Goal: Task Accomplishment & Management: Complete application form

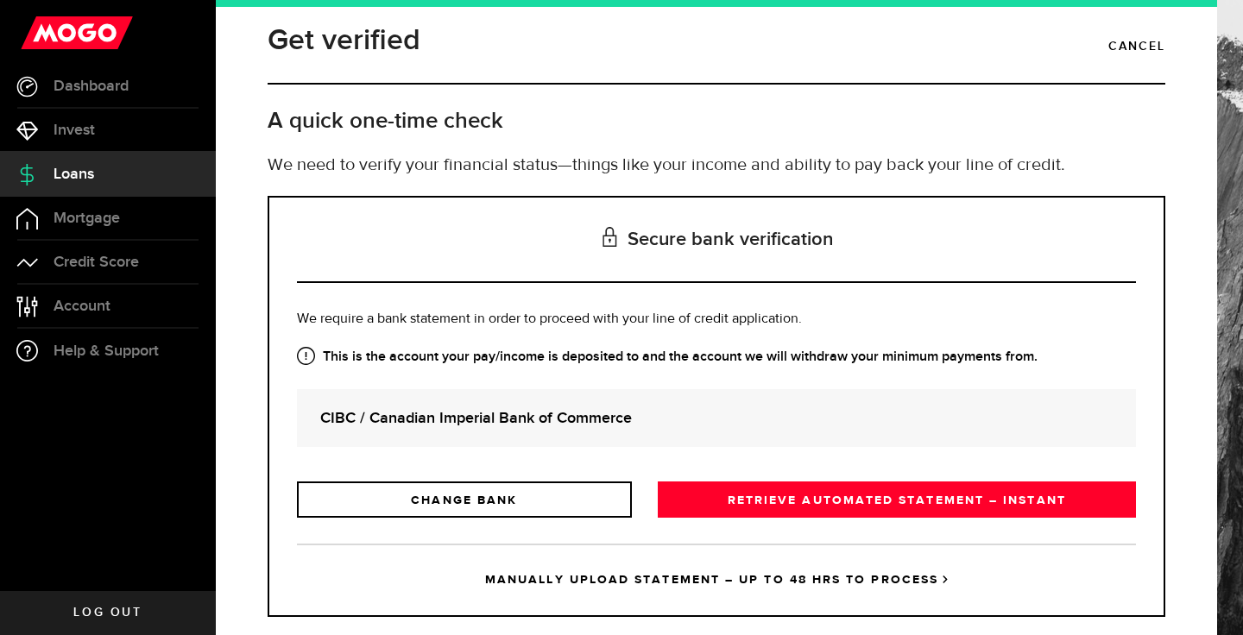
scroll to position [22, 0]
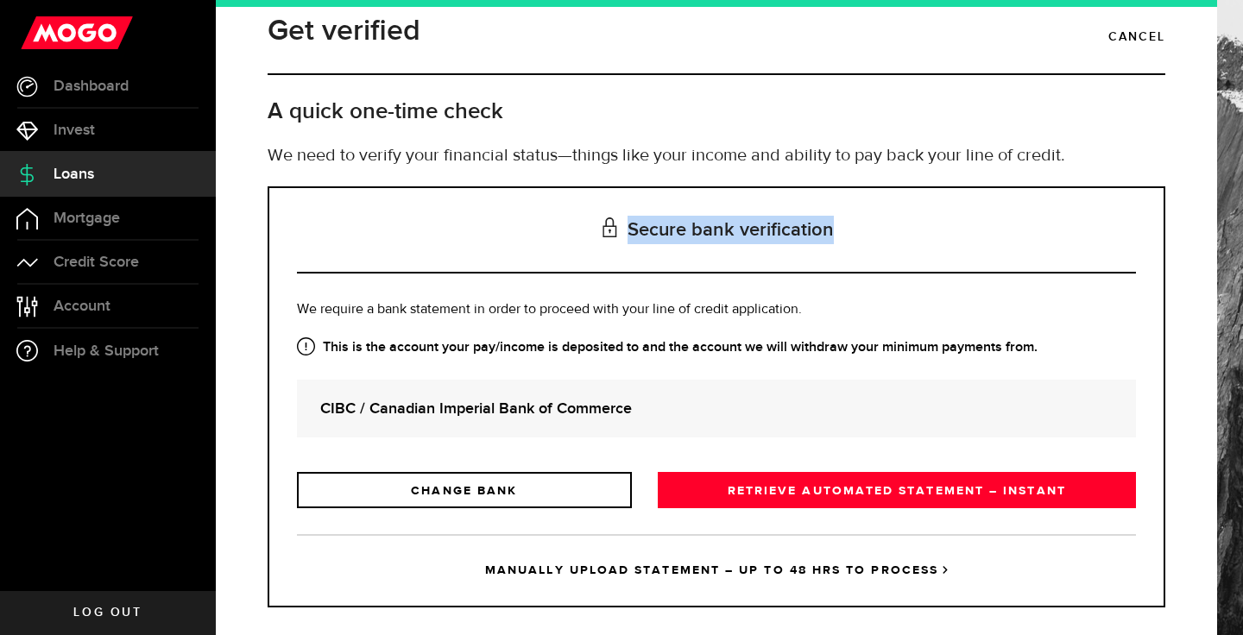
drag, startPoint x: 631, startPoint y: 233, endPoint x: 858, endPoint y: 242, distance: 227.2
click at [858, 242] on h3 "Secure bank verification" at bounding box center [716, 230] width 839 height 85
copy h3 "Secure bank verification"
click at [777, 424] on div "CIBC / Canadian Imperial Bank of Commerce" at bounding box center [716, 409] width 839 height 58
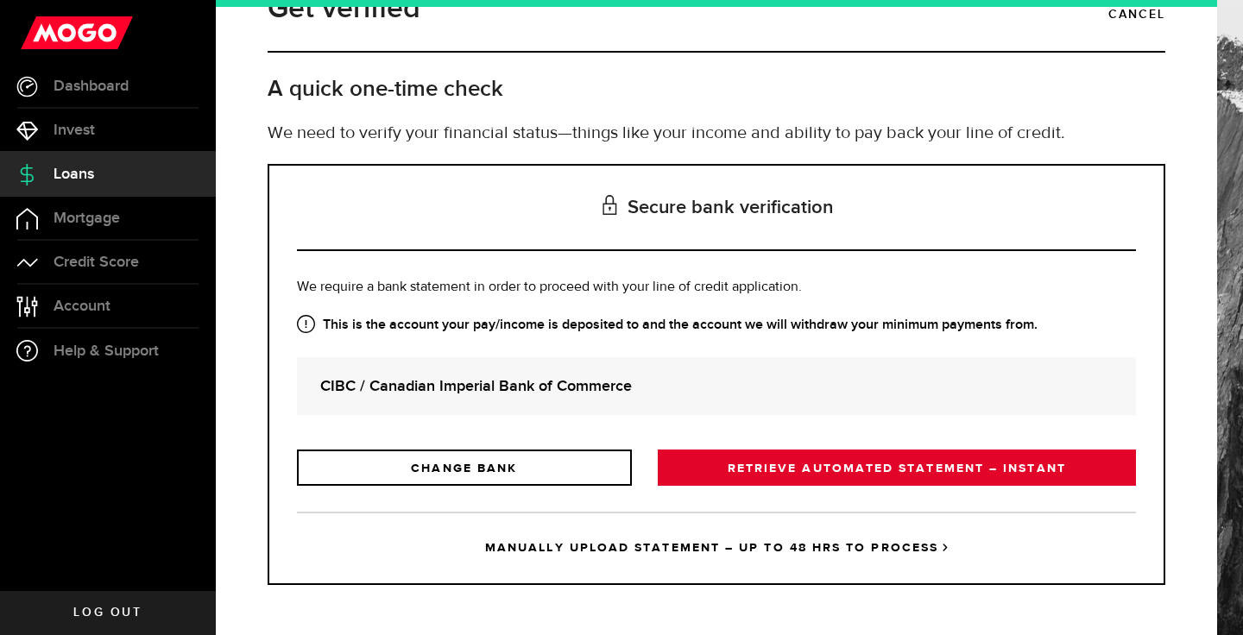
scroll to position [45, 0]
click at [772, 462] on link "RETRIEVE AUTOMATED STATEMENT – INSTANT" at bounding box center [897, 468] width 478 height 36
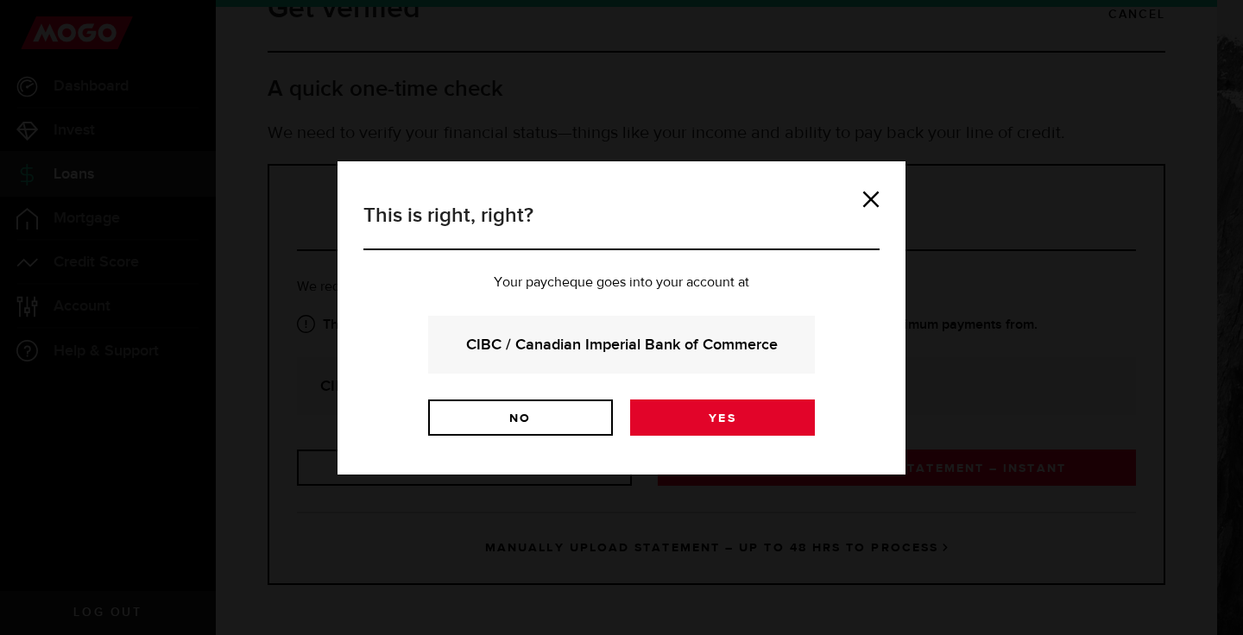
click at [767, 424] on link "Yes" at bounding box center [722, 418] width 185 height 36
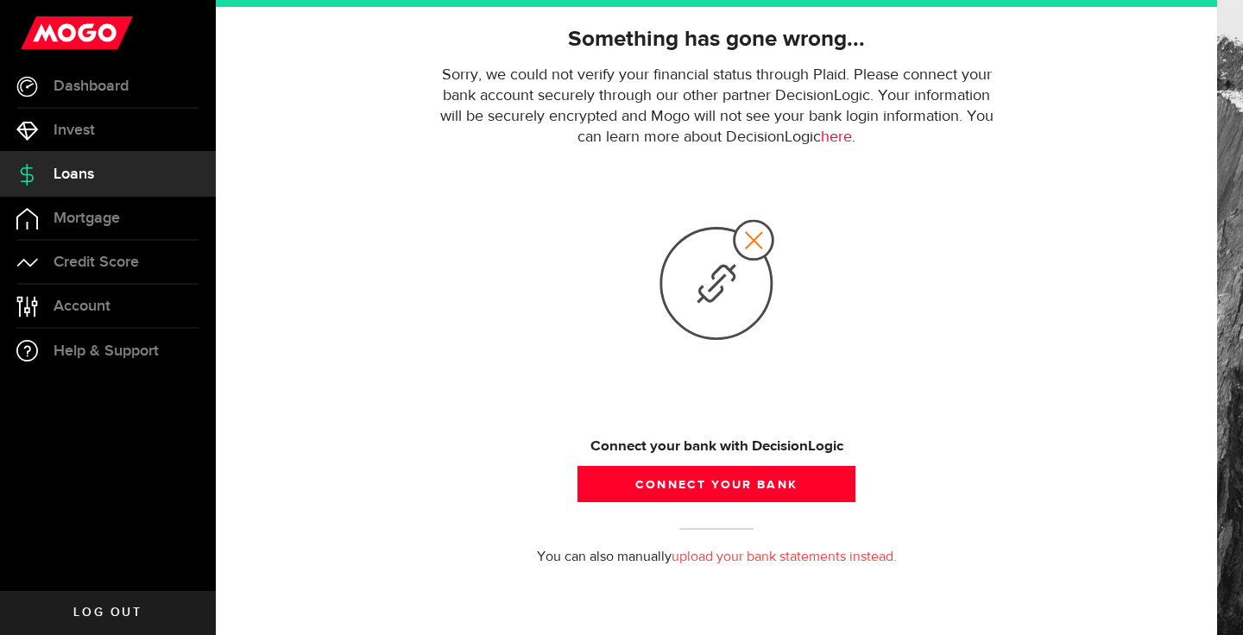
scroll to position [127, 0]
click at [754, 237] on use at bounding box center [717, 280] width 112 height 118
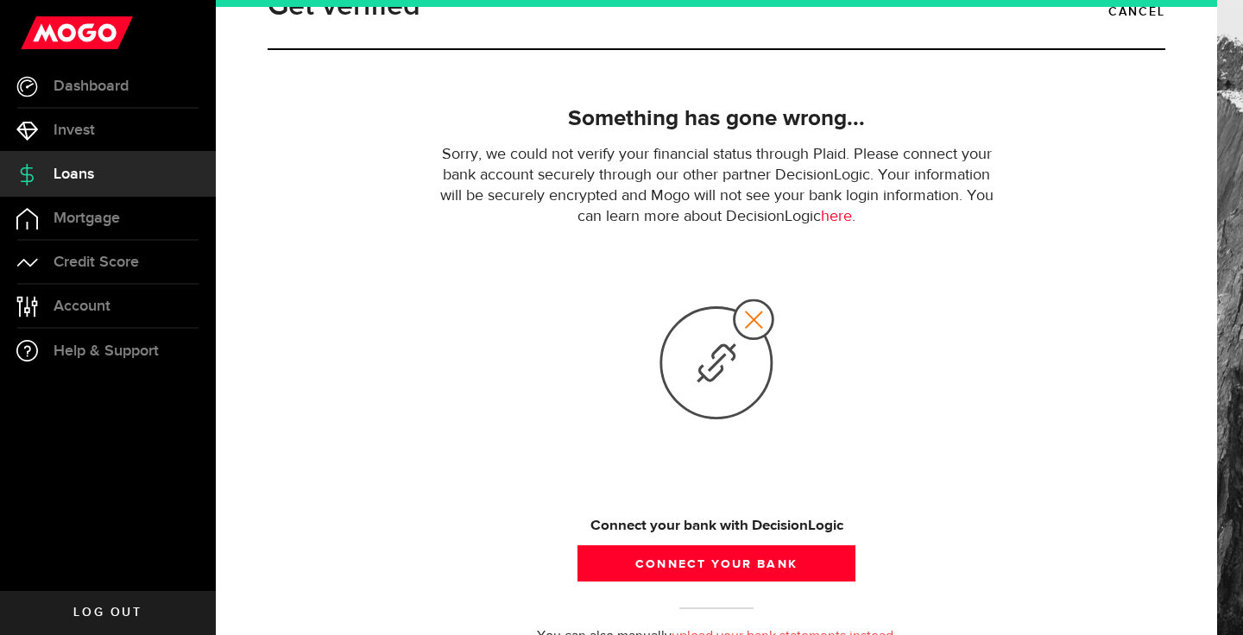
scroll to position [41, 0]
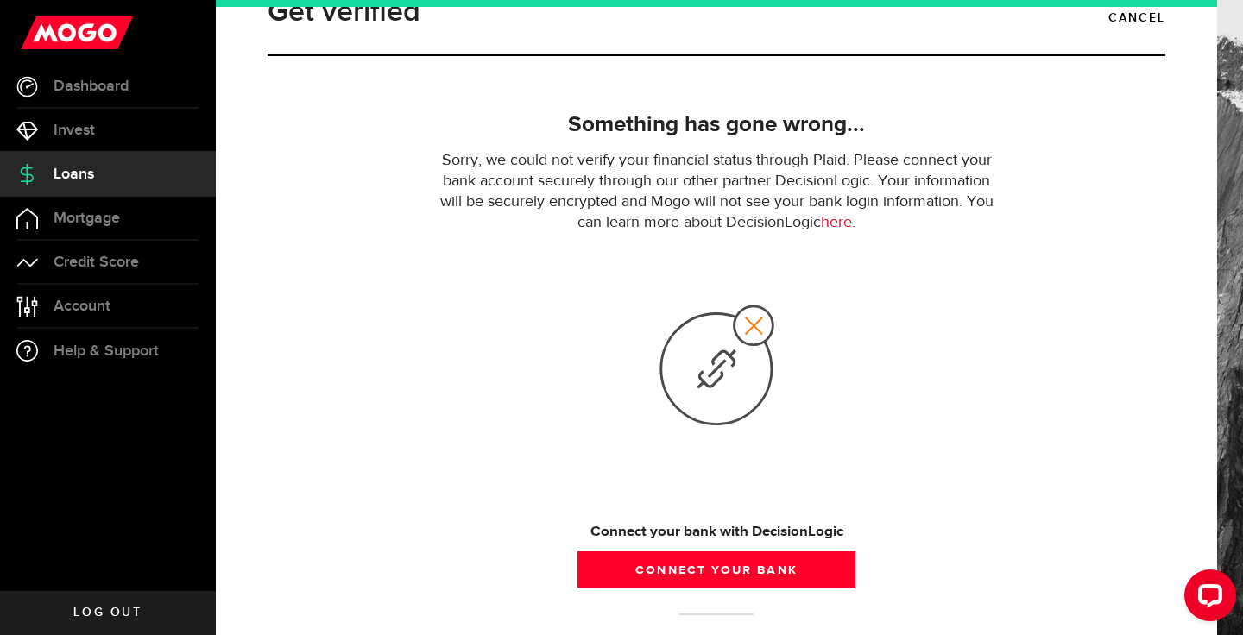
click at [845, 224] on link "here" at bounding box center [836, 223] width 31 height 16
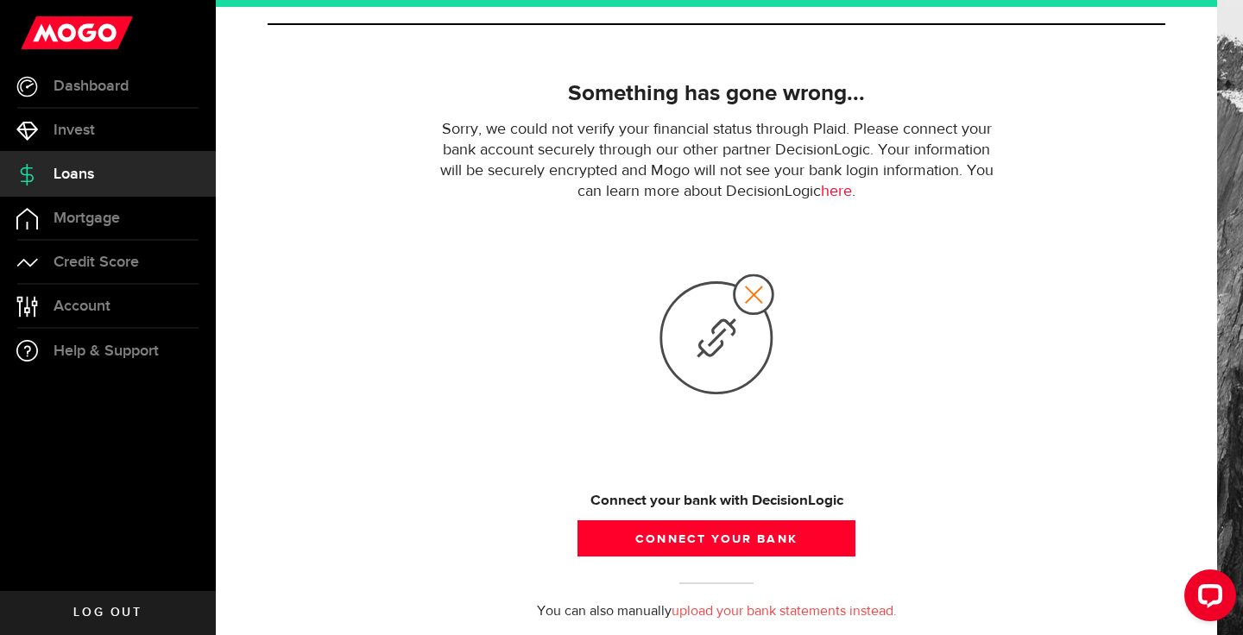
scroll to position [86, 0]
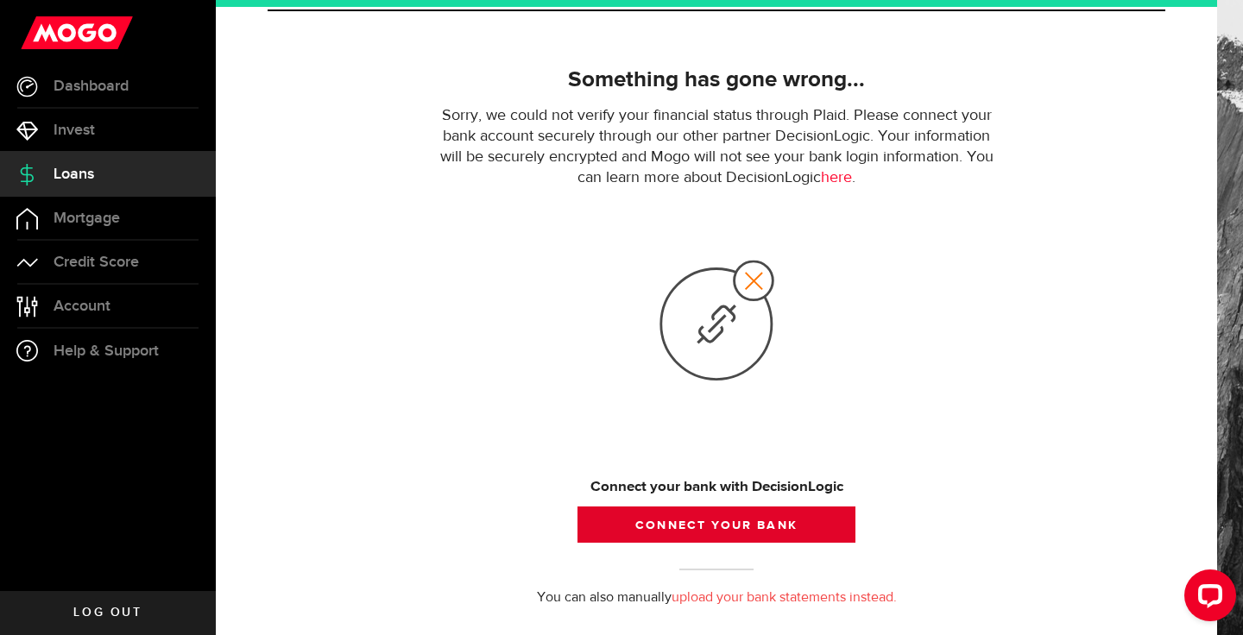
click at [659, 532] on button "Connect your bank" at bounding box center [716, 525] width 278 height 36
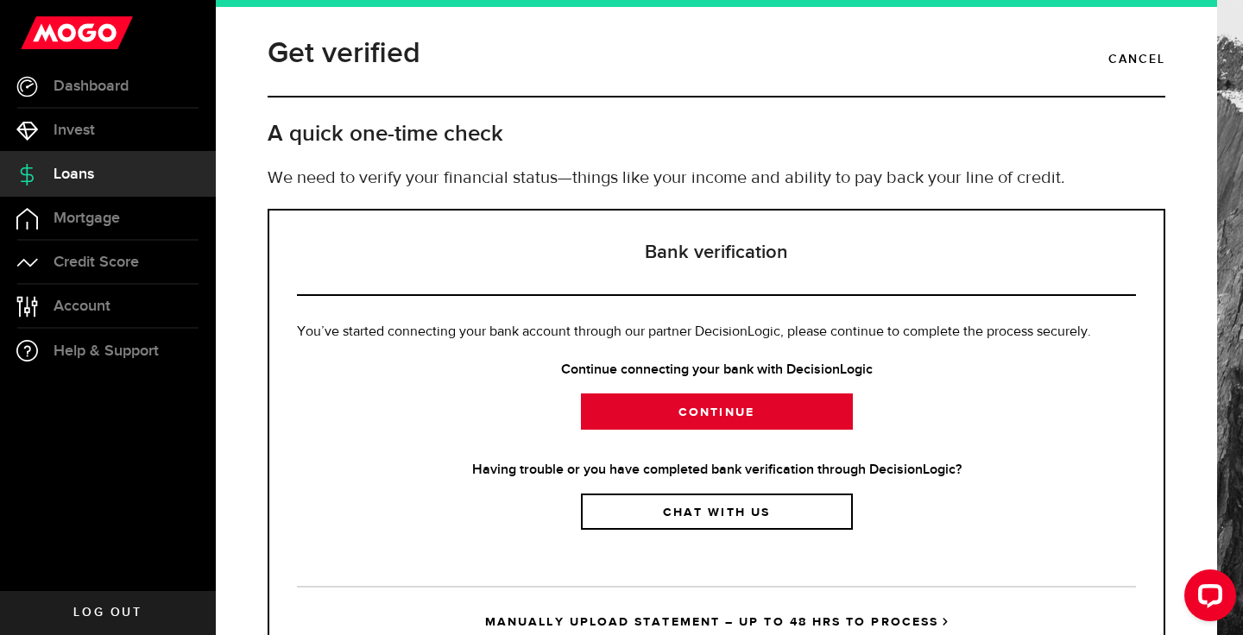
click at [678, 414] on link "Continue" at bounding box center [717, 412] width 272 height 36
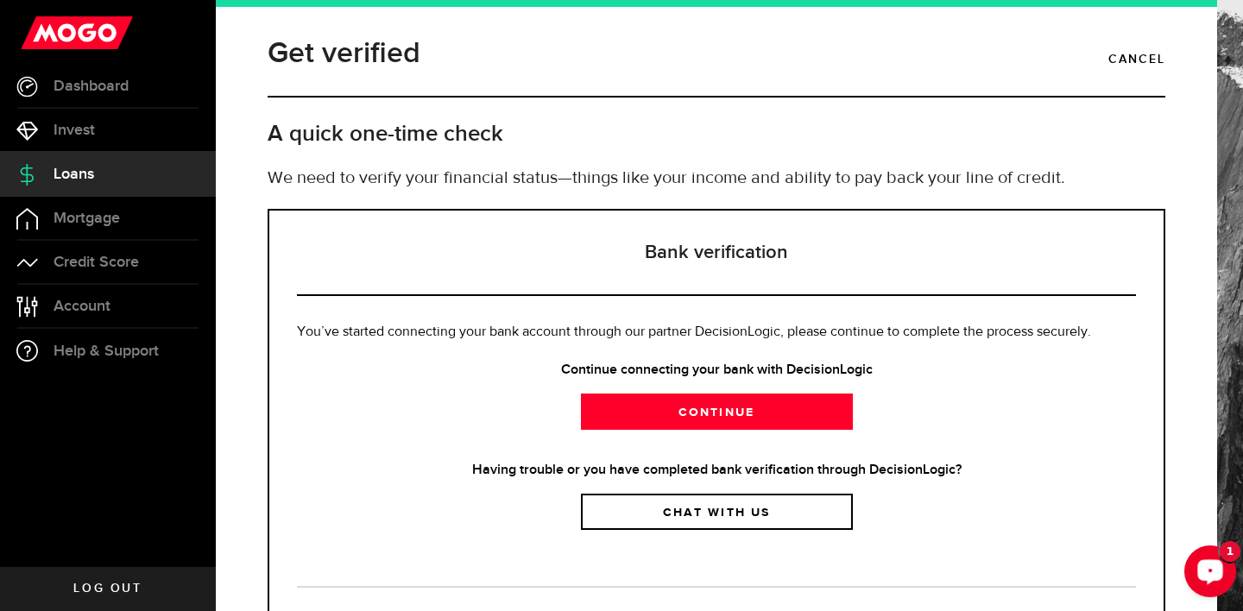
click at [1227, 562] on button "Open LiveChat chat widget" at bounding box center [1210, 571] width 52 height 52
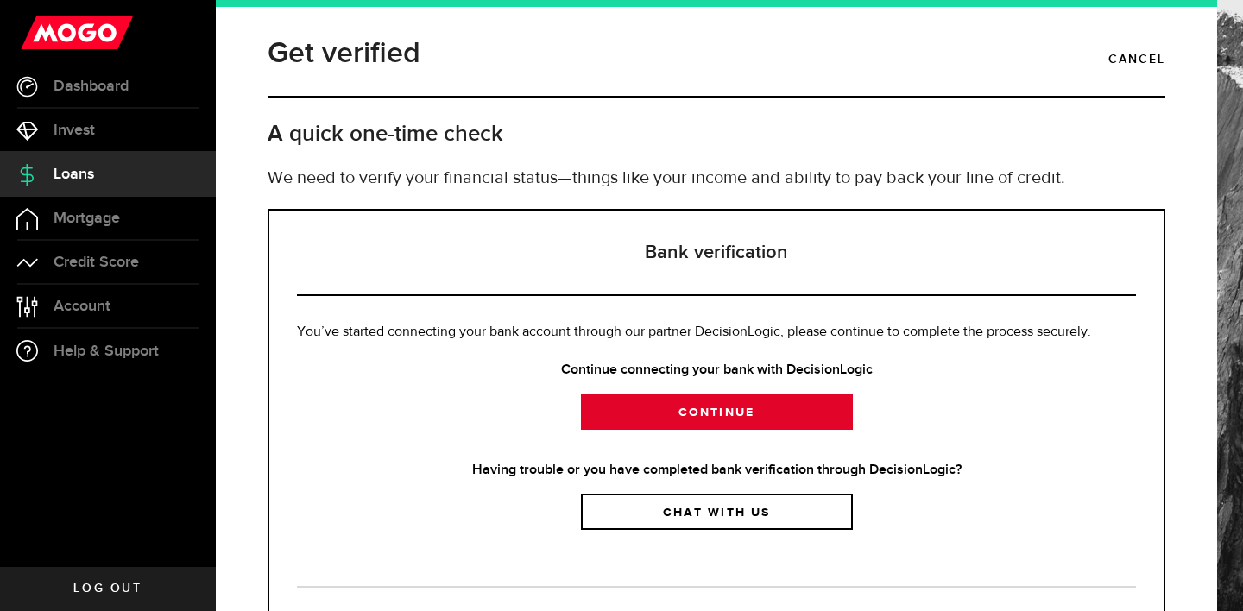
click at [664, 406] on link "Continue" at bounding box center [717, 412] width 272 height 36
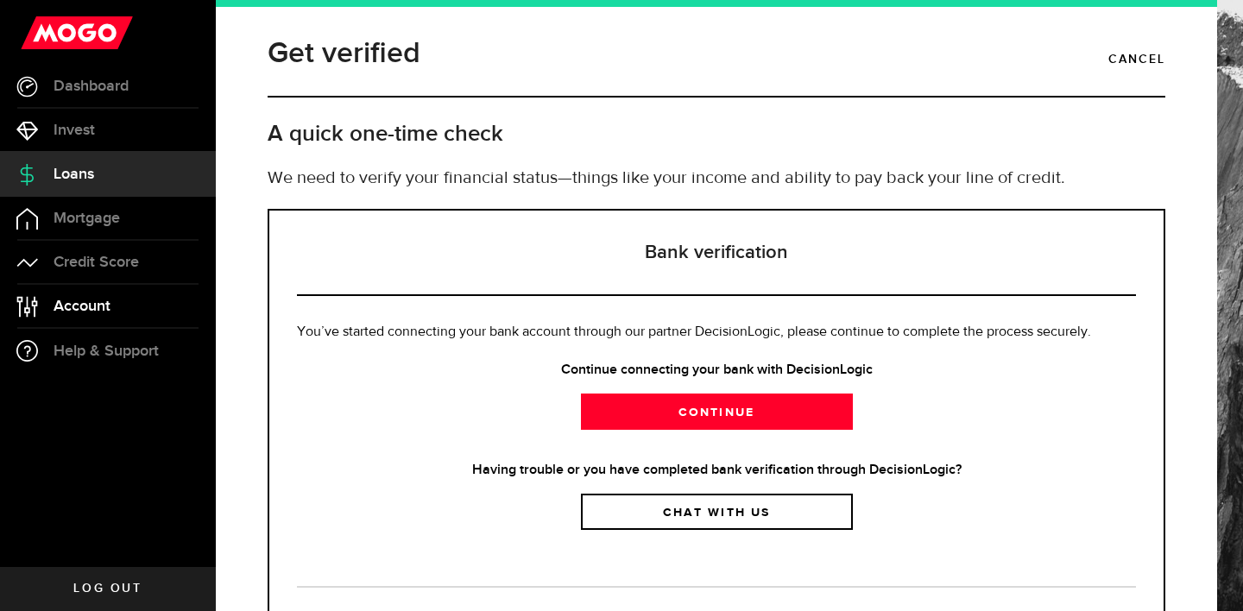
click at [98, 321] on link "Account Compte" at bounding box center [108, 306] width 216 height 43
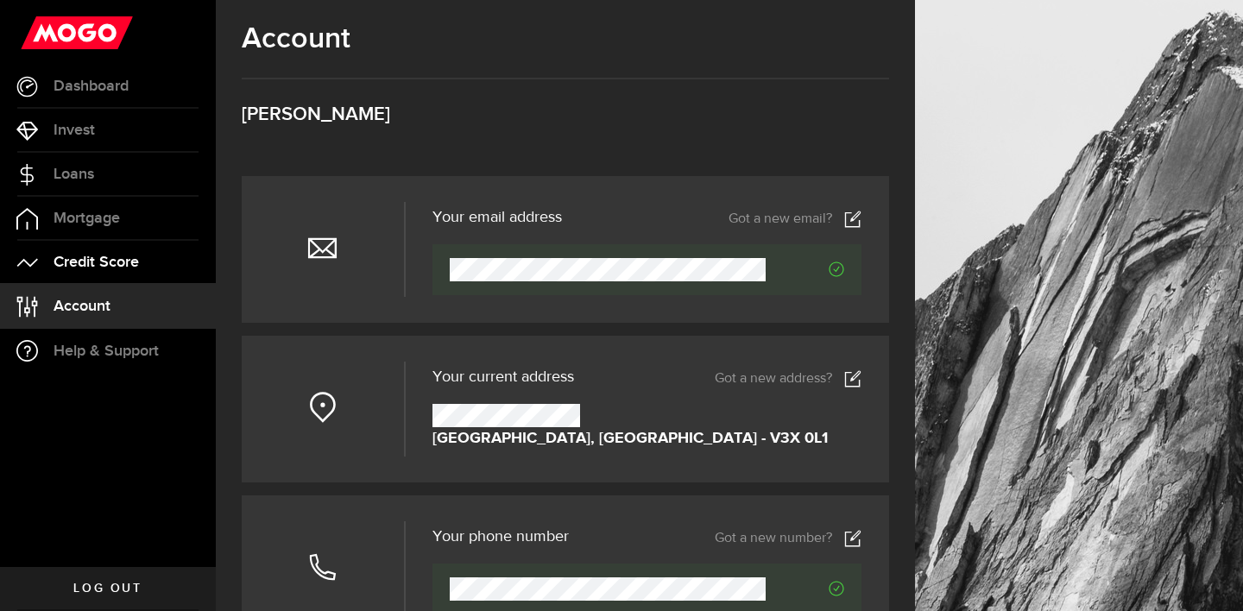
click at [104, 257] on span "Credit Score" at bounding box center [96, 263] width 85 height 16
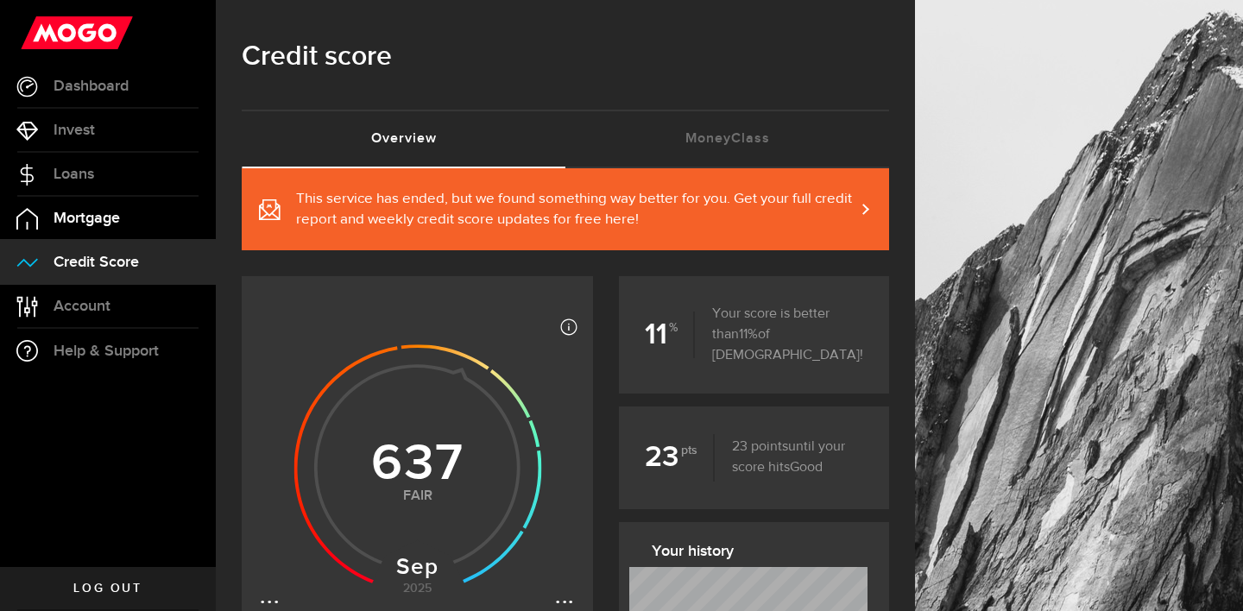
click at [117, 213] on span "Mortgage" at bounding box center [87, 219] width 66 height 16
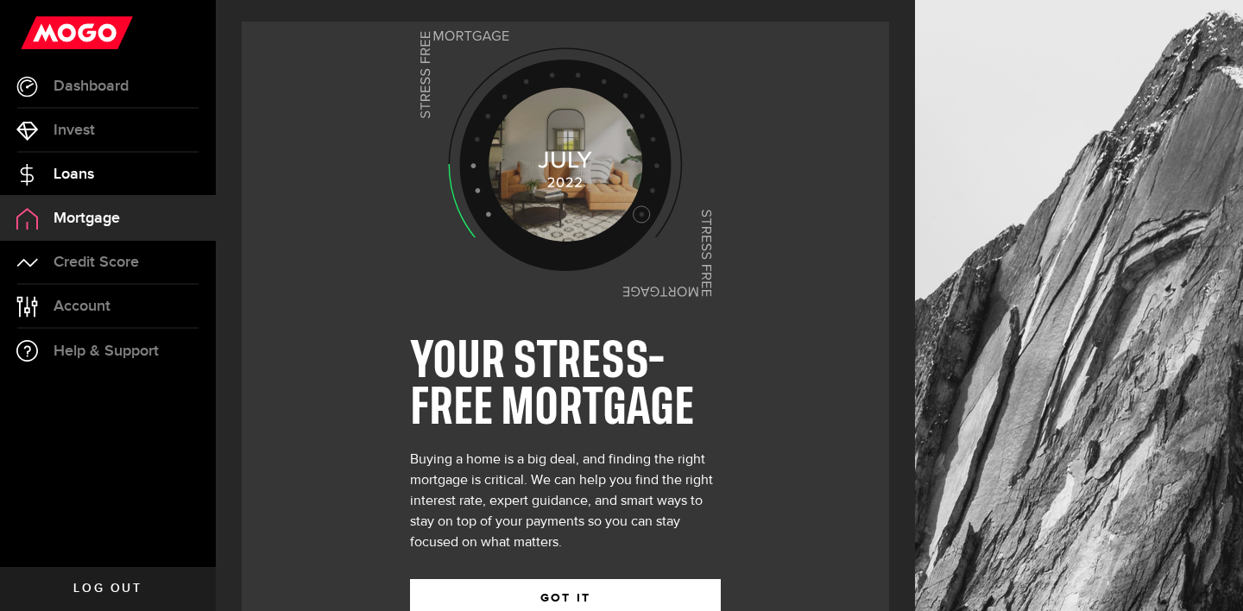
click at [121, 160] on link "Loans" at bounding box center [108, 174] width 216 height 43
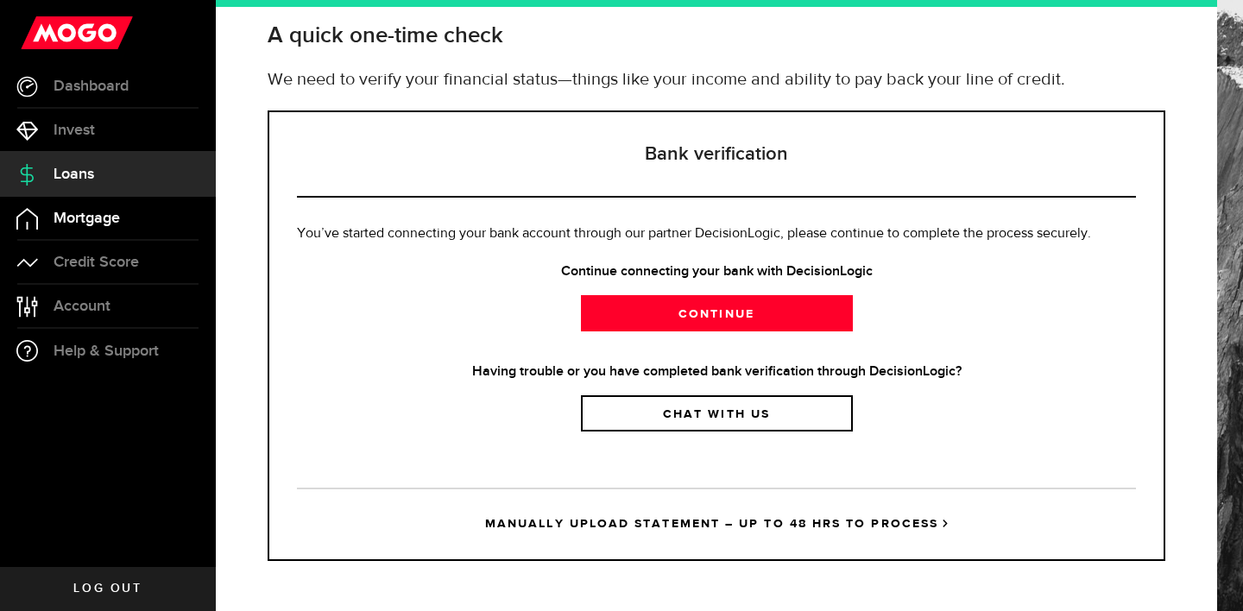
scroll to position [98, 0]
click at [130, 143] on link "Invest" at bounding box center [108, 130] width 216 height 43
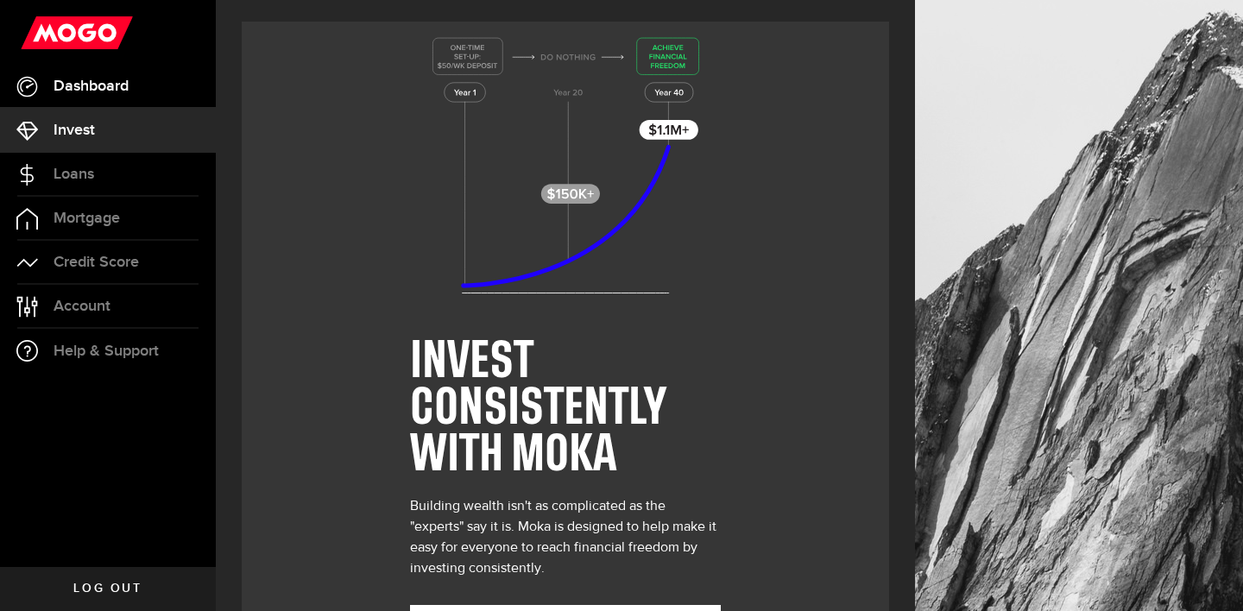
click at [83, 87] on span "Dashboard" at bounding box center [91, 87] width 75 height 16
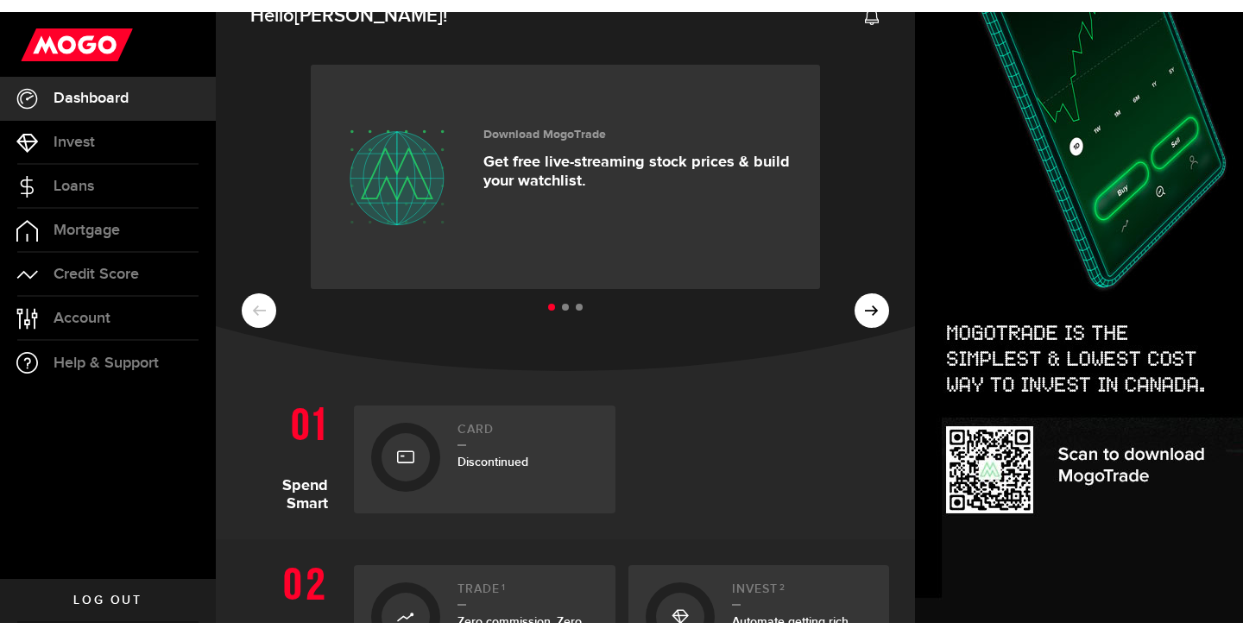
scroll to position [29, 1]
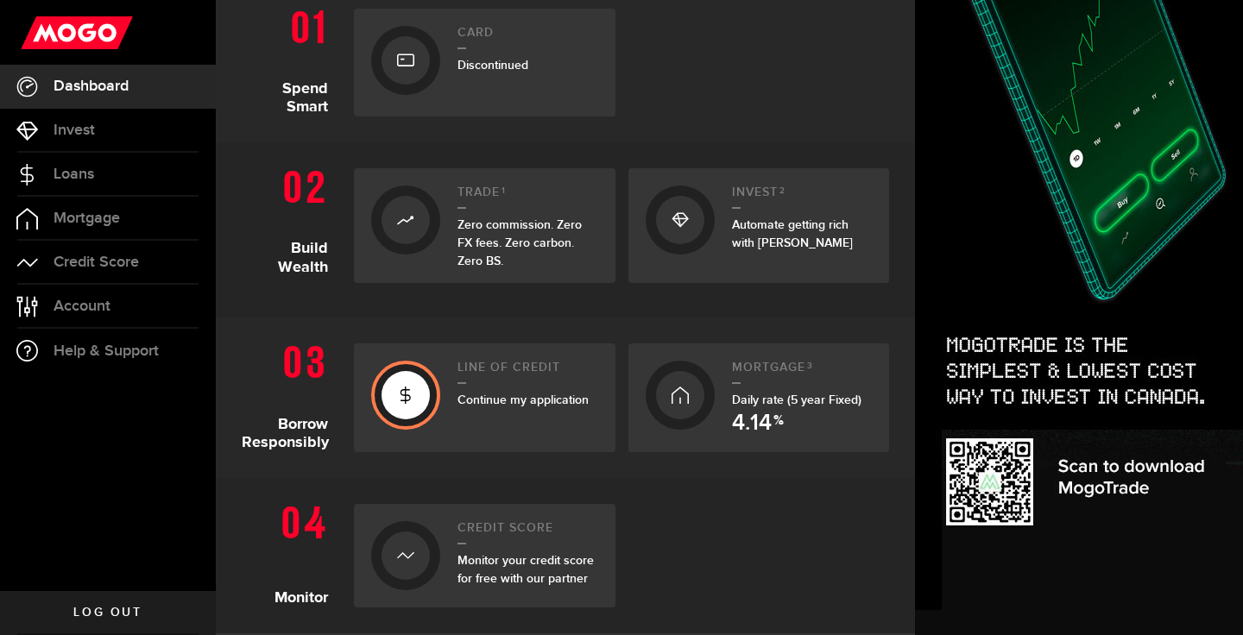
scroll to position [414, 1]
click at [537, 394] on span "Continue my application" at bounding box center [522, 398] width 131 height 15
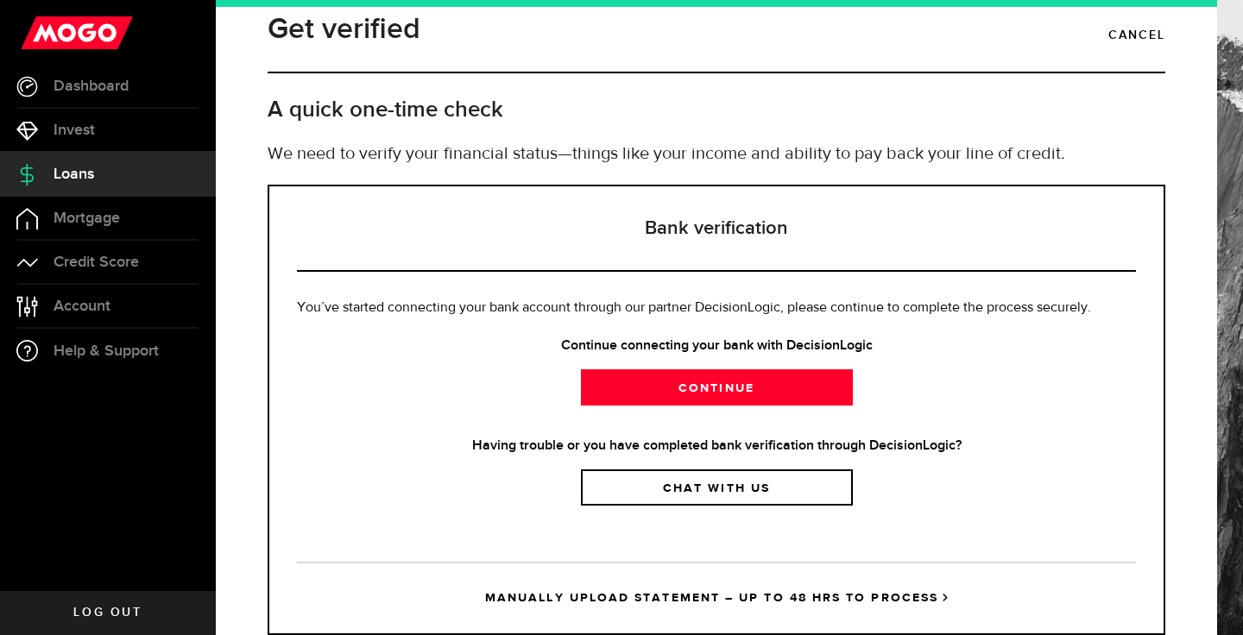
scroll to position [31, 0]
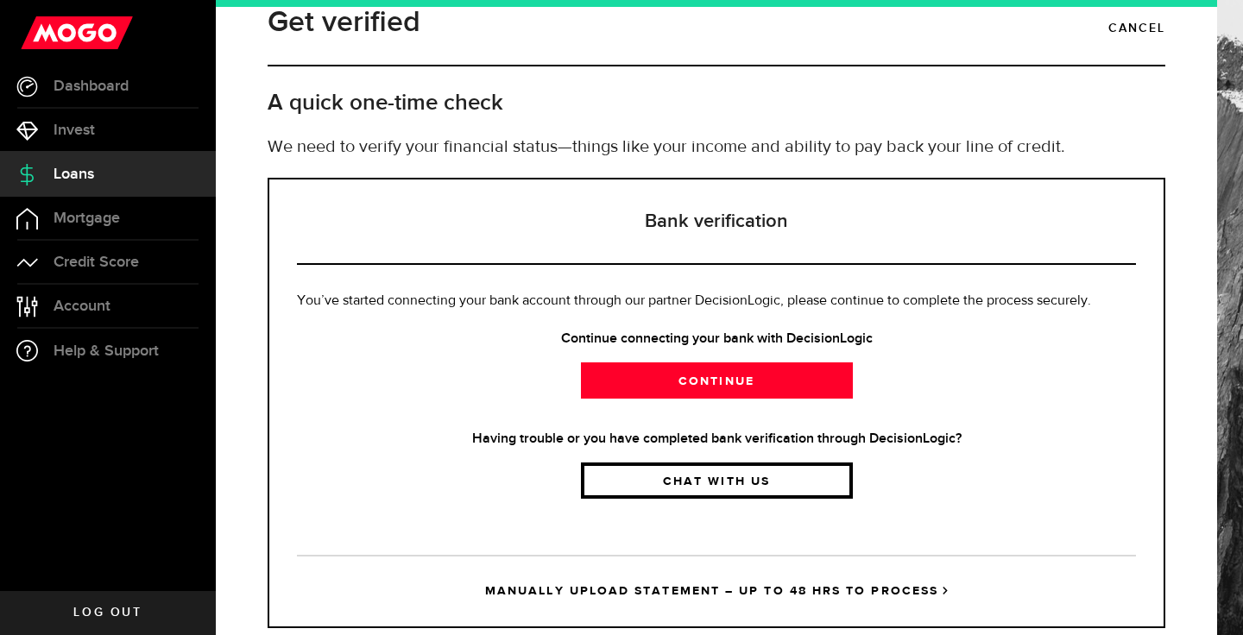
click at [609, 469] on link "Chat with us" at bounding box center [717, 481] width 272 height 36
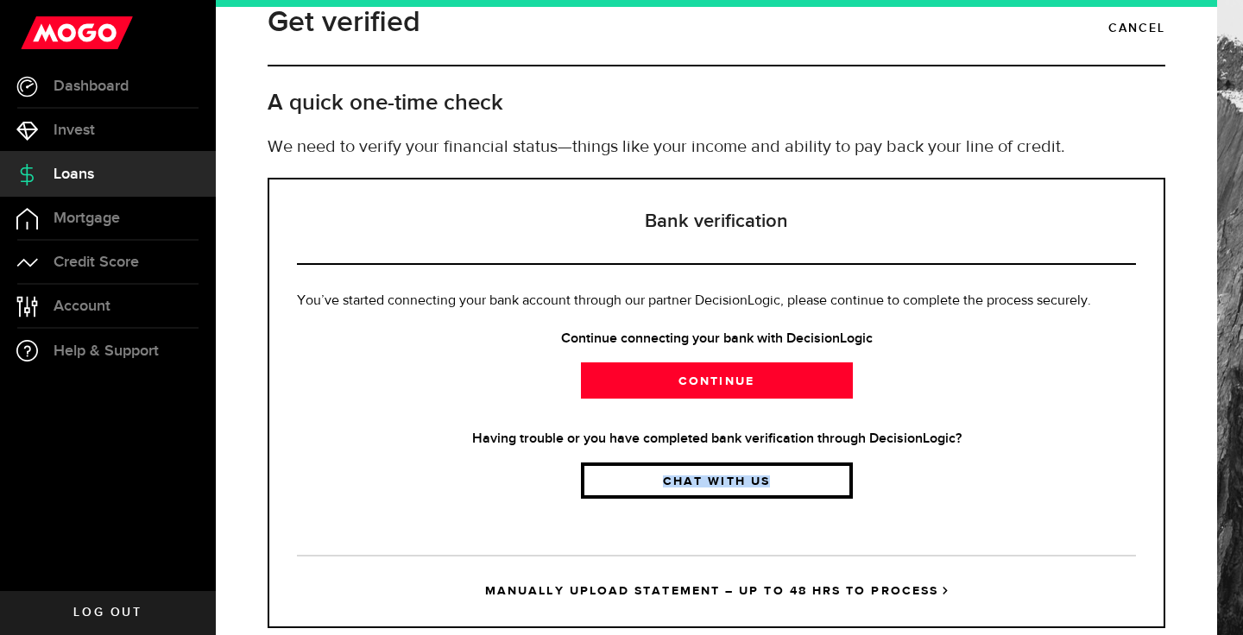
click at [609, 469] on link "Chat with us" at bounding box center [717, 481] width 272 height 36
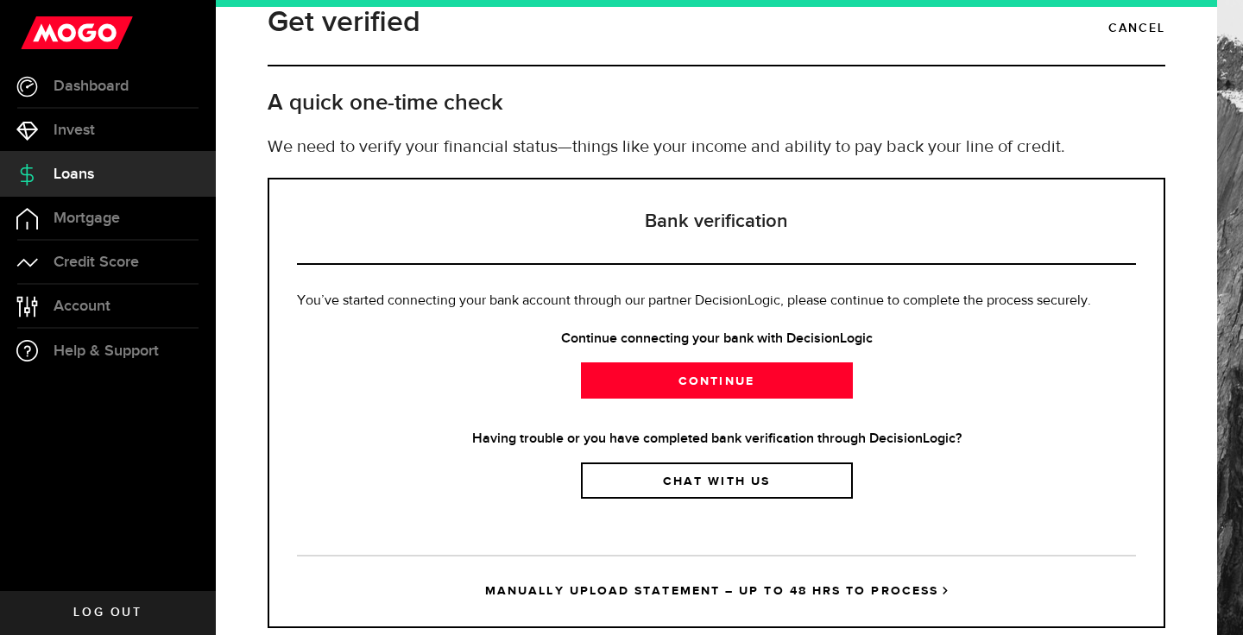
click at [605, 437] on strong "Having trouble or you have completed bank verification through DecisionLogic?" at bounding box center [716, 439] width 839 height 21
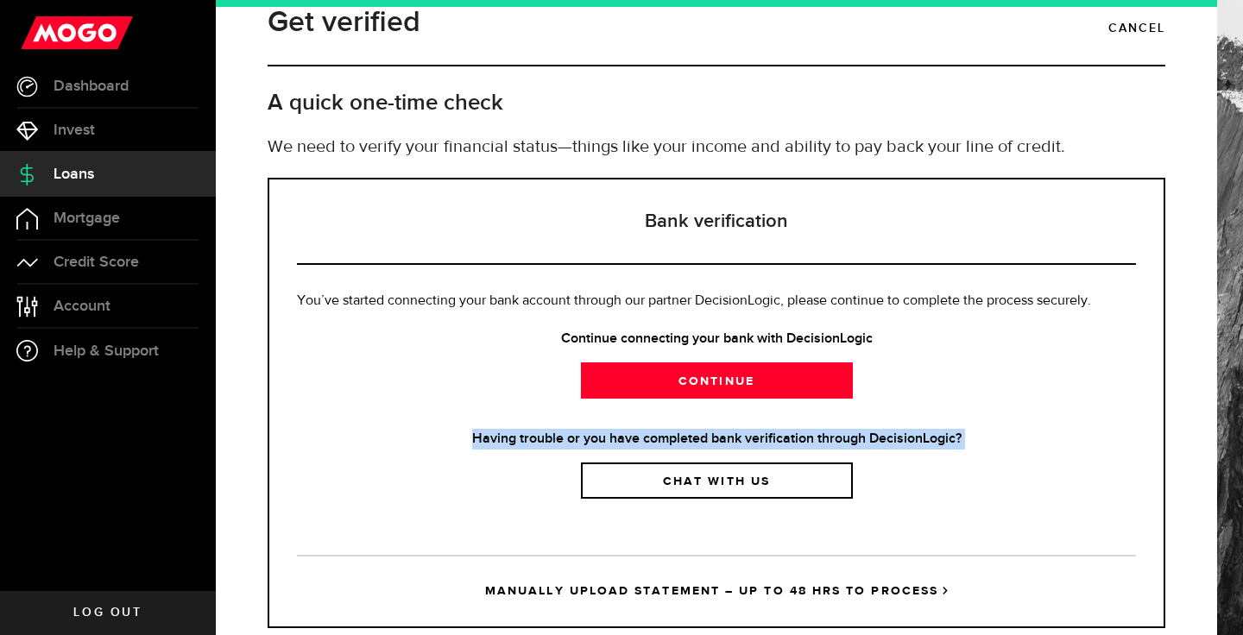
click at [605, 437] on strong "Having trouble or you have completed bank verification through DecisionLogic?" at bounding box center [716, 439] width 839 height 21
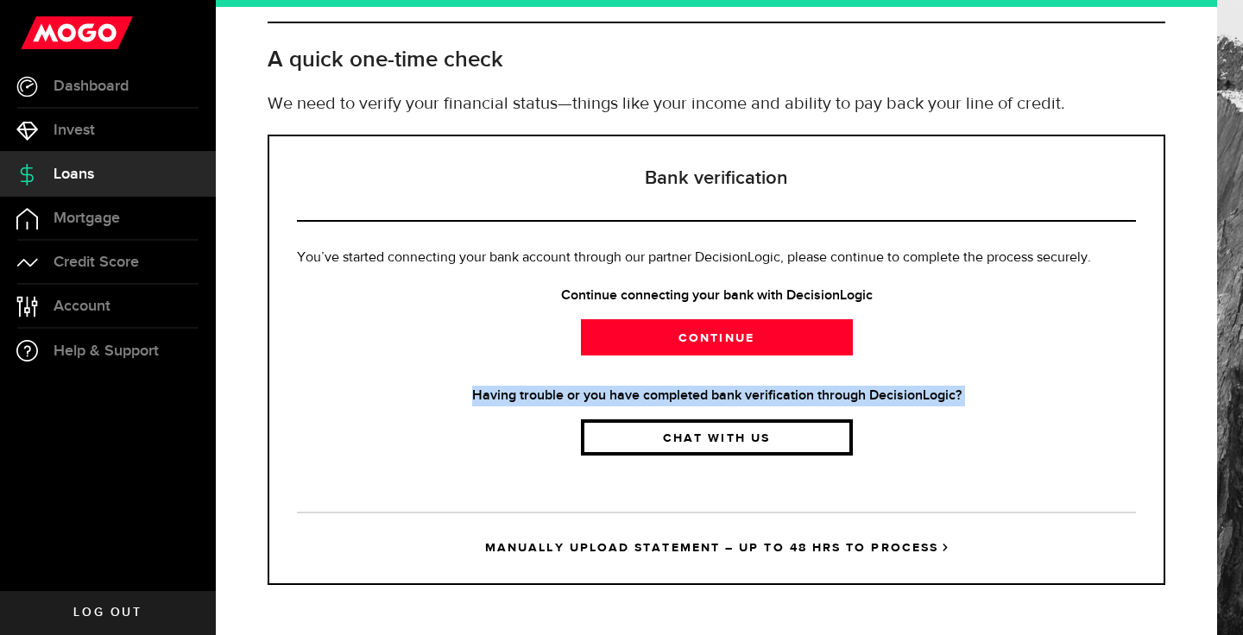
scroll to position [74, 0]
click at [637, 487] on div "Bank verification You’ve started connecting your bank account through our partn…" at bounding box center [717, 360] width 898 height 450
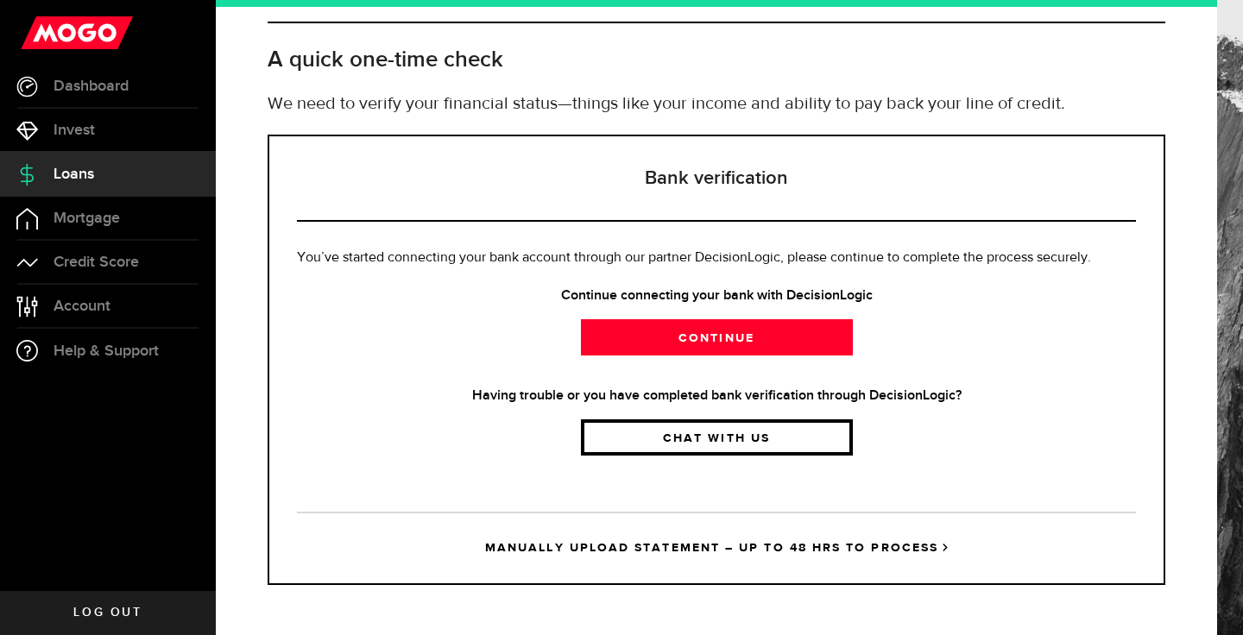
click at [656, 441] on link "Chat with us" at bounding box center [717, 437] width 272 height 36
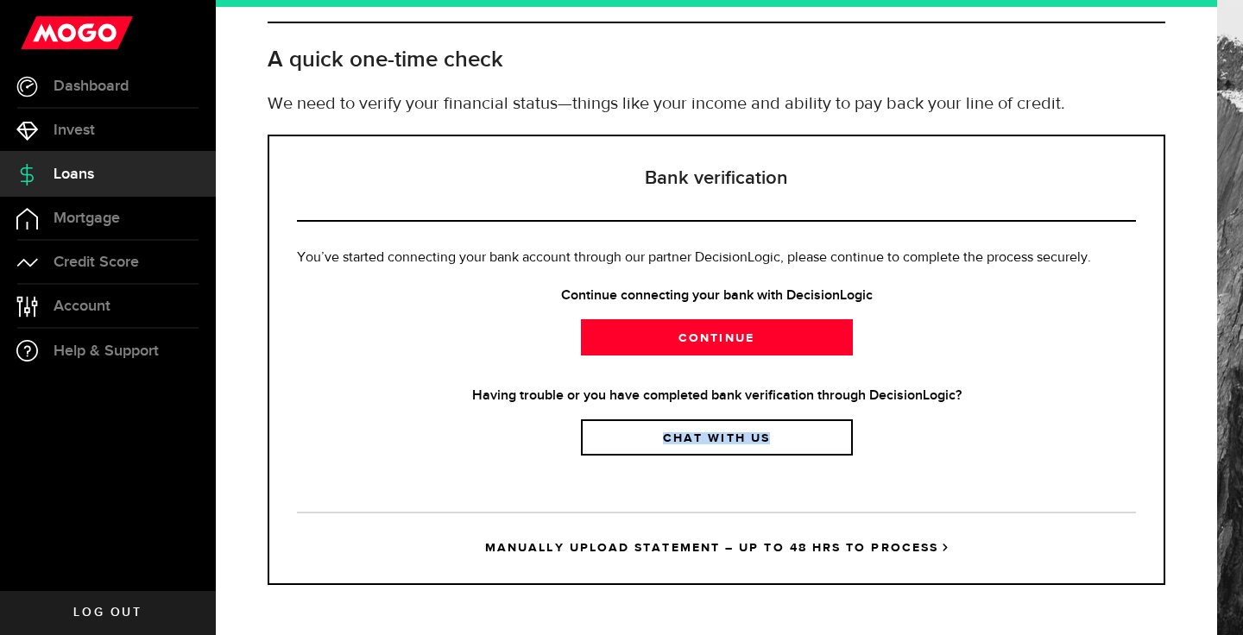
click at [662, 488] on div "Bank verification You’ve started connecting your bank account through our partn…" at bounding box center [717, 360] width 898 height 450
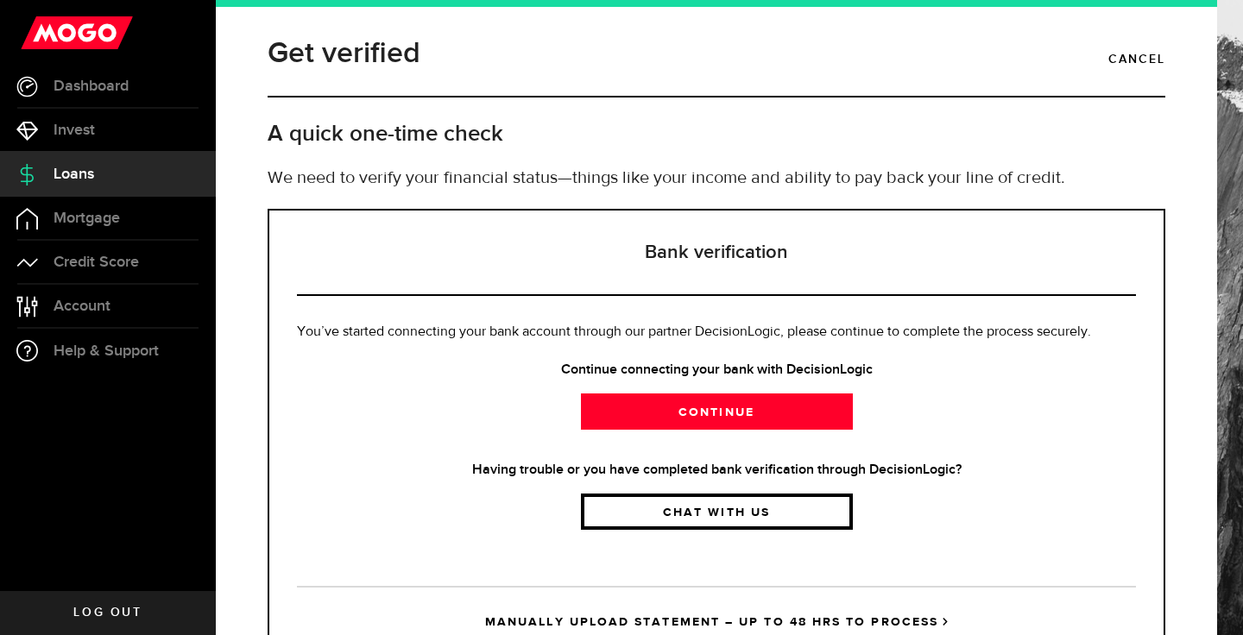
scroll to position [0, 0]
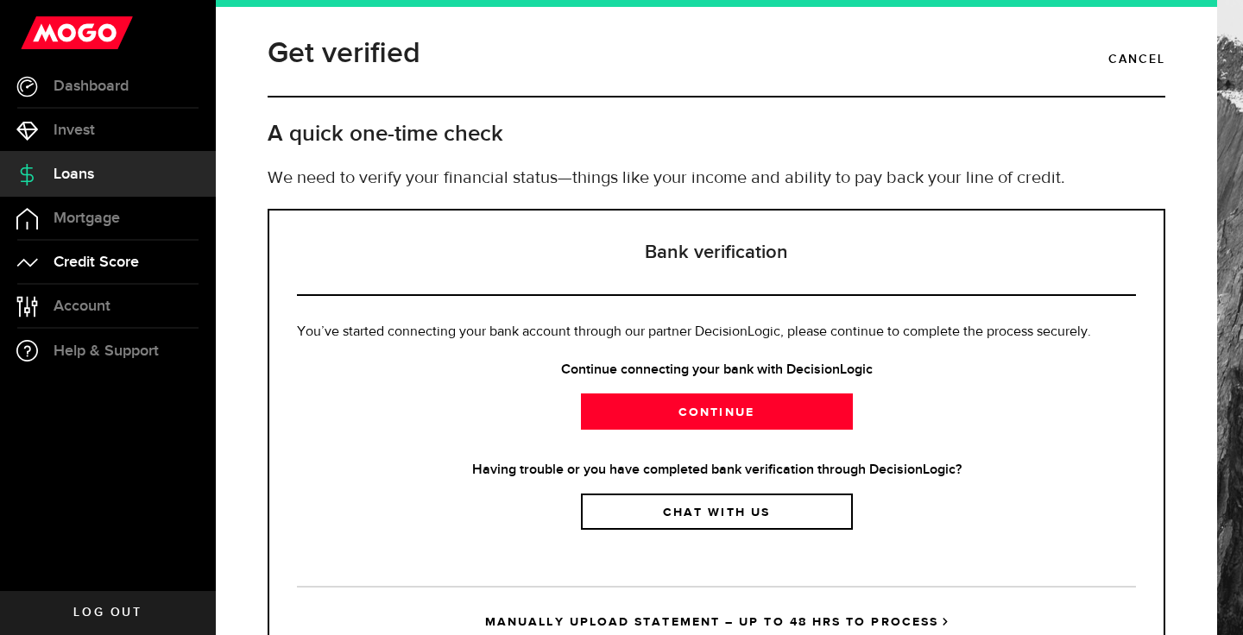
click at [129, 261] on span "Credit Score" at bounding box center [96, 263] width 85 height 16
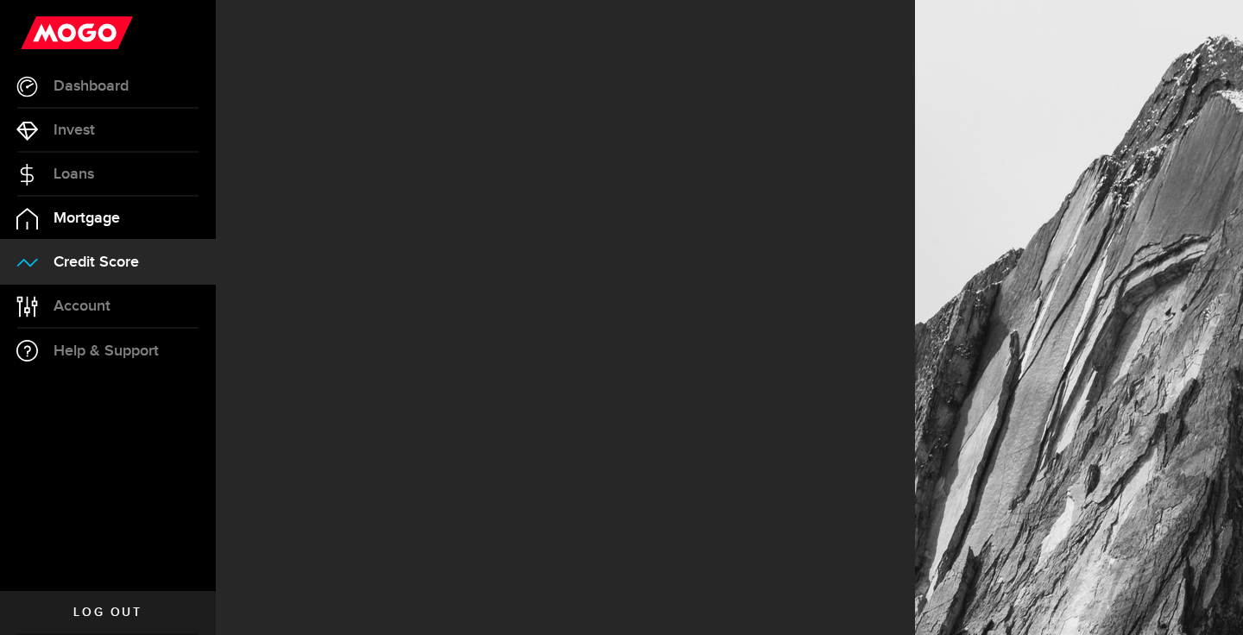
click at [116, 221] on span "Mortgage" at bounding box center [87, 219] width 66 height 16
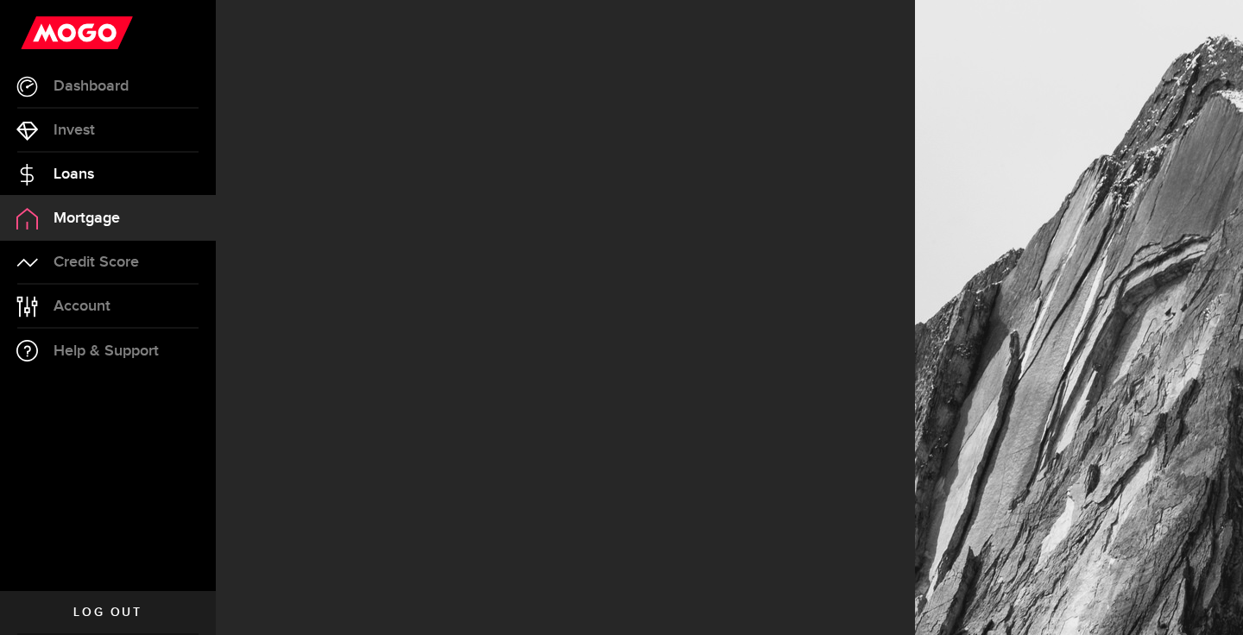
click at [118, 190] on link "Loans" at bounding box center [108, 174] width 216 height 43
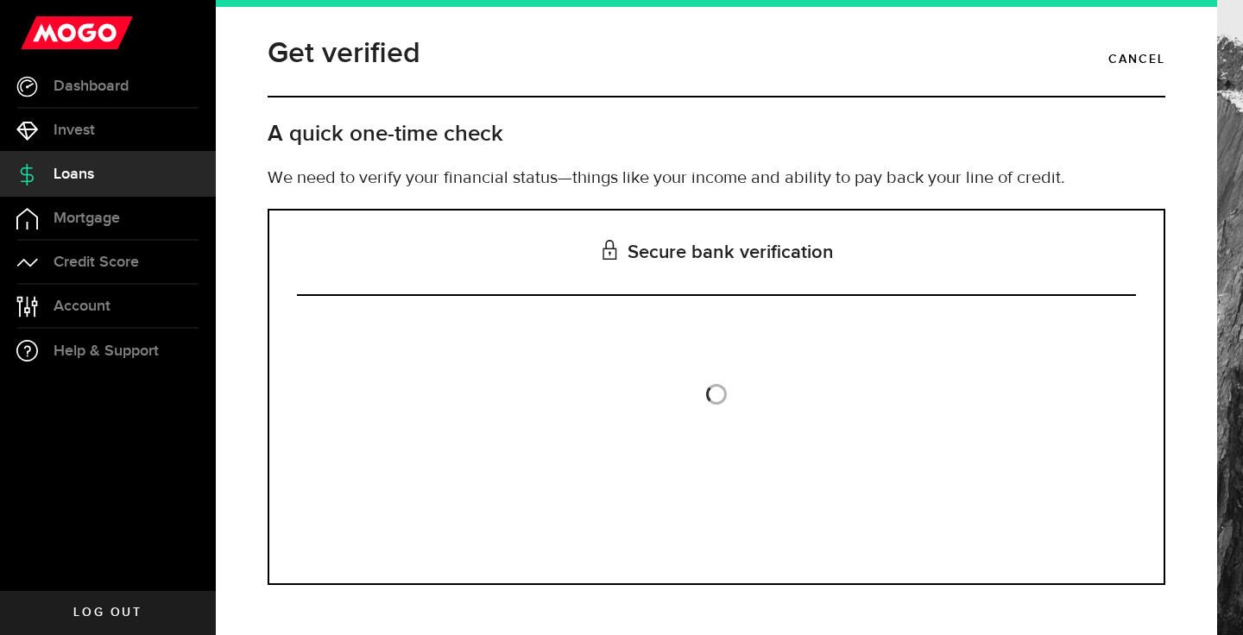
click at [74, 168] on span "Loans" at bounding box center [74, 175] width 41 height 16
click at [109, 131] on link "Invest" at bounding box center [108, 130] width 216 height 43
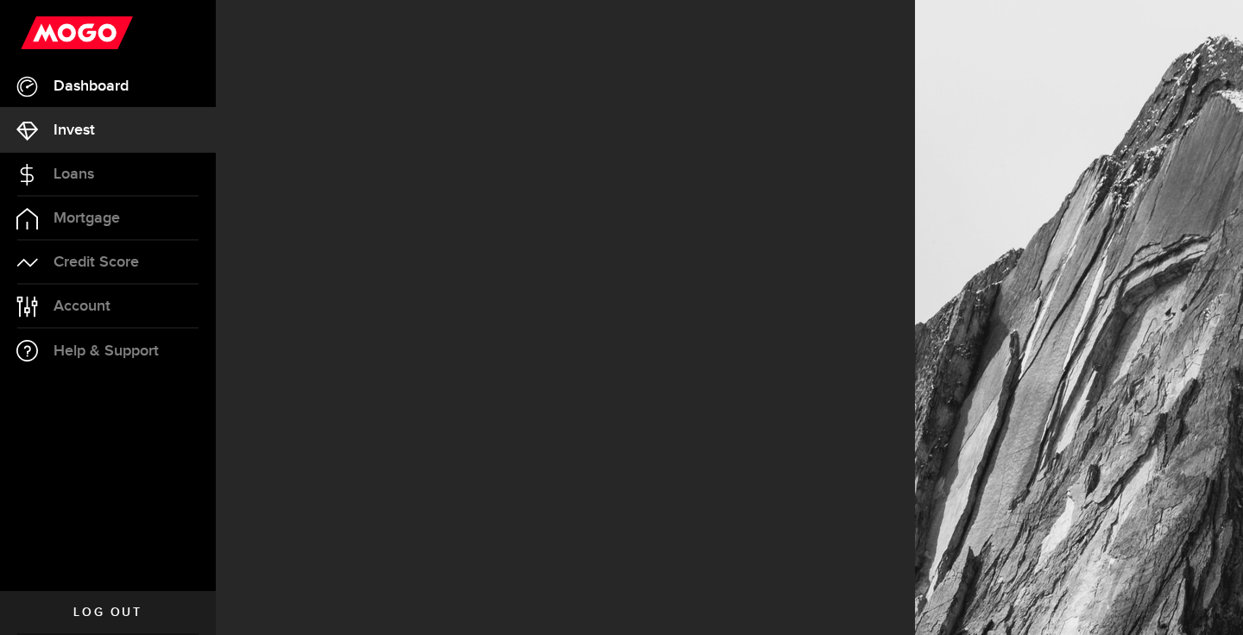
click at [106, 79] on span "Dashboard" at bounding box center [91, 87] width 75 height 16
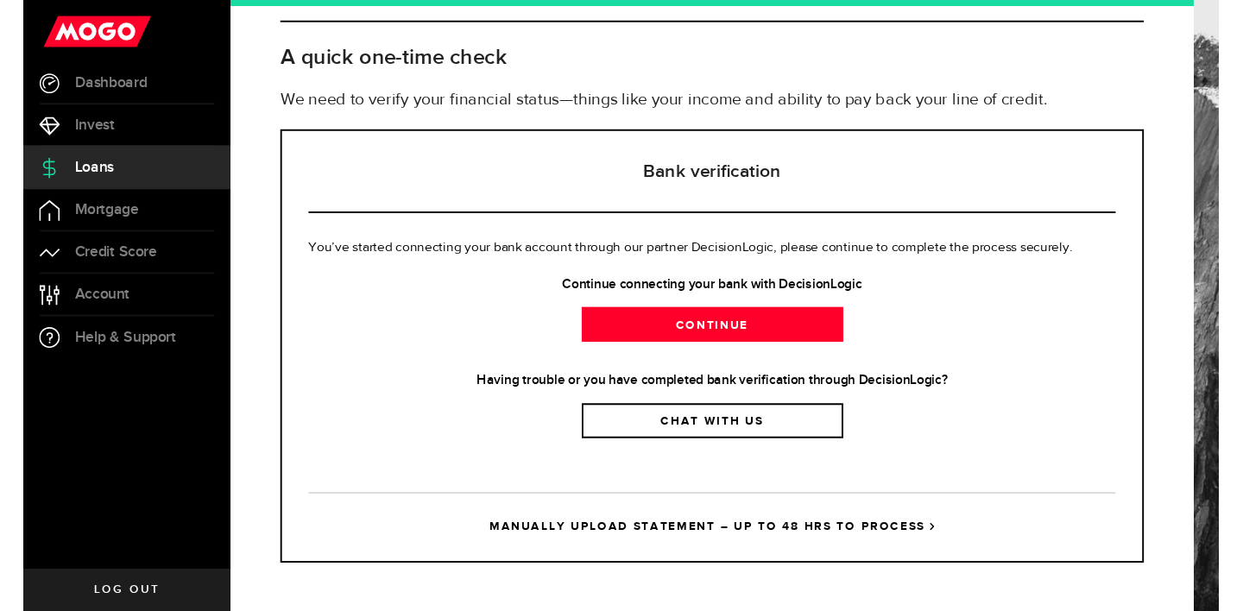
scroll to position [74, 0]
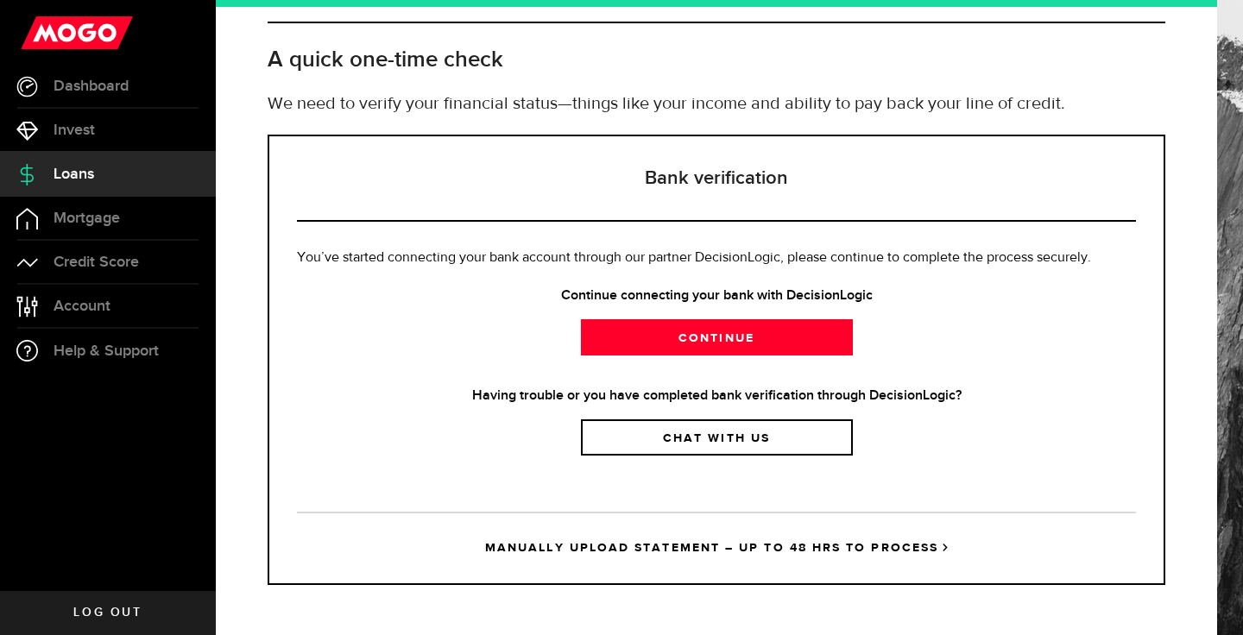
click at [692, 96] on p "We need to verify your financial status—things like your income and ability to …" at bounding box center [717, 104] width 898 height 26
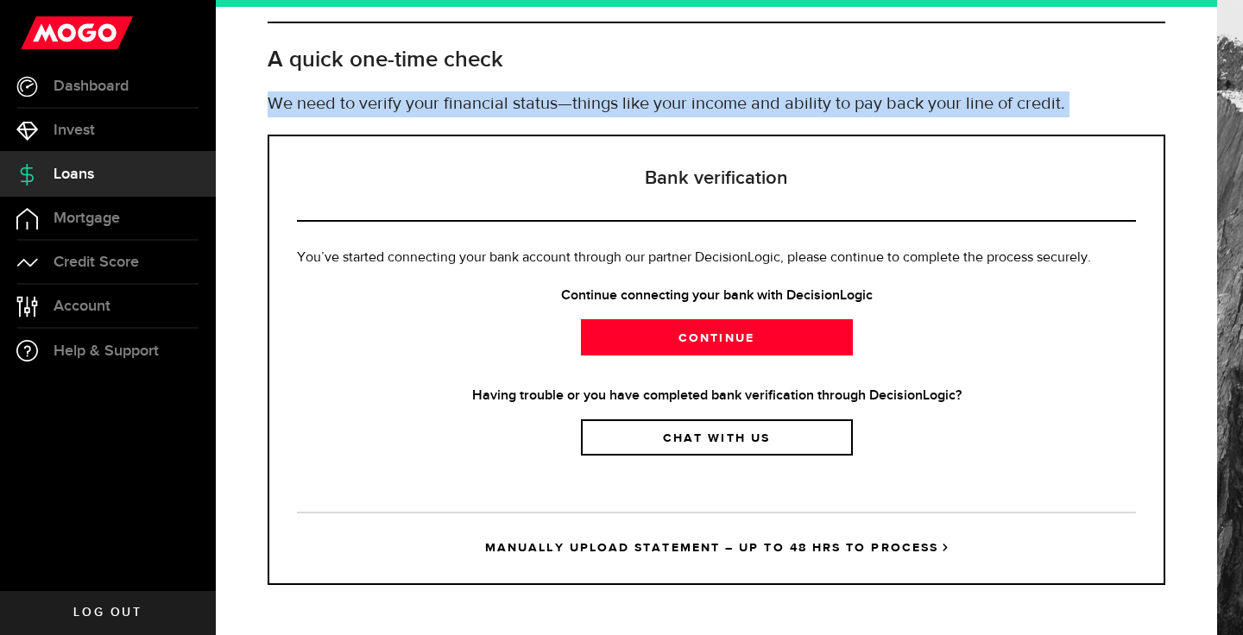
click at [692, 96] on p "We need to verify your financial status—things like your income and ability to …" at bounding box center [717, 104] width 898 height 26
copy div "Lo ipsu do sitame cons adipiscin elitse—doeius temp inci utlabo etd magnaal en …"
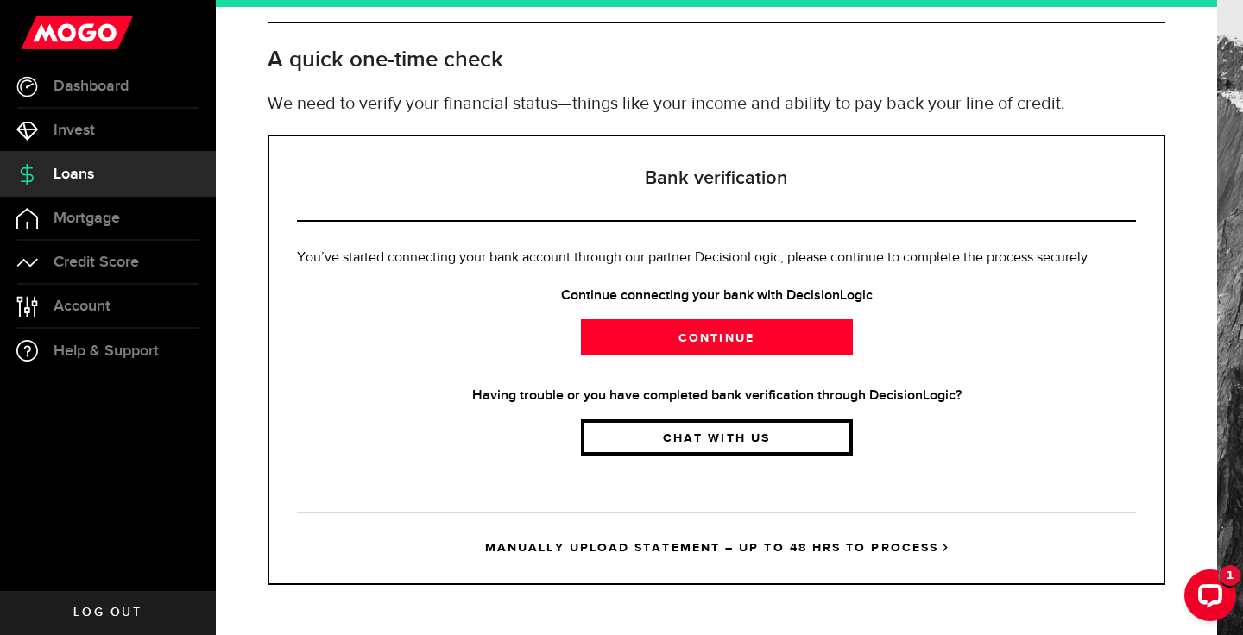
click at [822, 443] on link "Chat with us" at bounding box center [717, 437] width 272 height 36
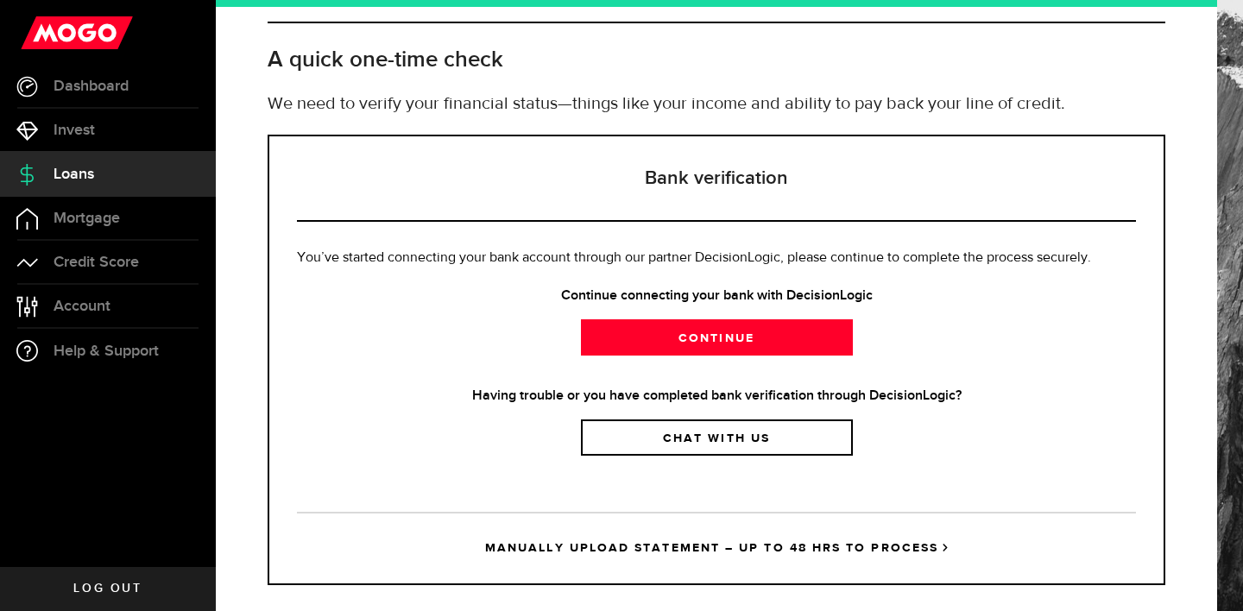
click at [297, 147] on h3 "Bank verification" at bounding box center [716, 178] width 839 height 85
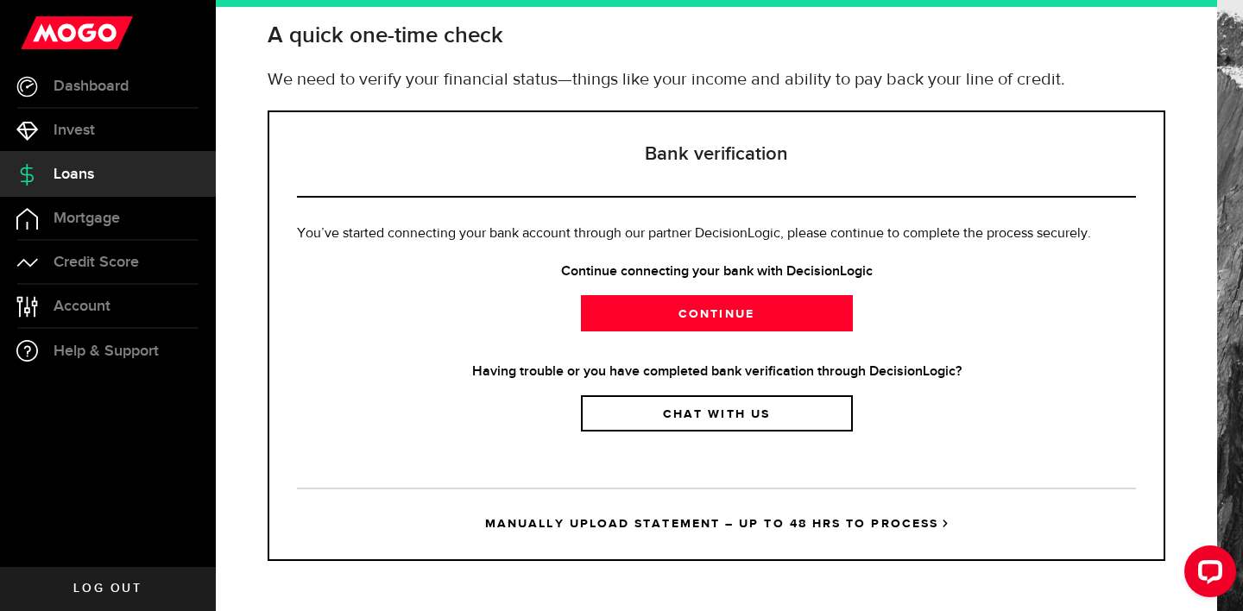
scroll to position [98, 0]
click at [1219, 584] on div "Open LiveChat chat widget" at bounding box center [1209, 570] width 29 height 29
click at [896, 326] on div "Continue connecting your bank with DecisionLogic Continue" at bounding box center [716, 296] width 839 height 70
click at [891, 372] on strong "Having trouble or you have completed bank verification through DecisionLogic?" at bounding box center [716, 372] width 839 height 21
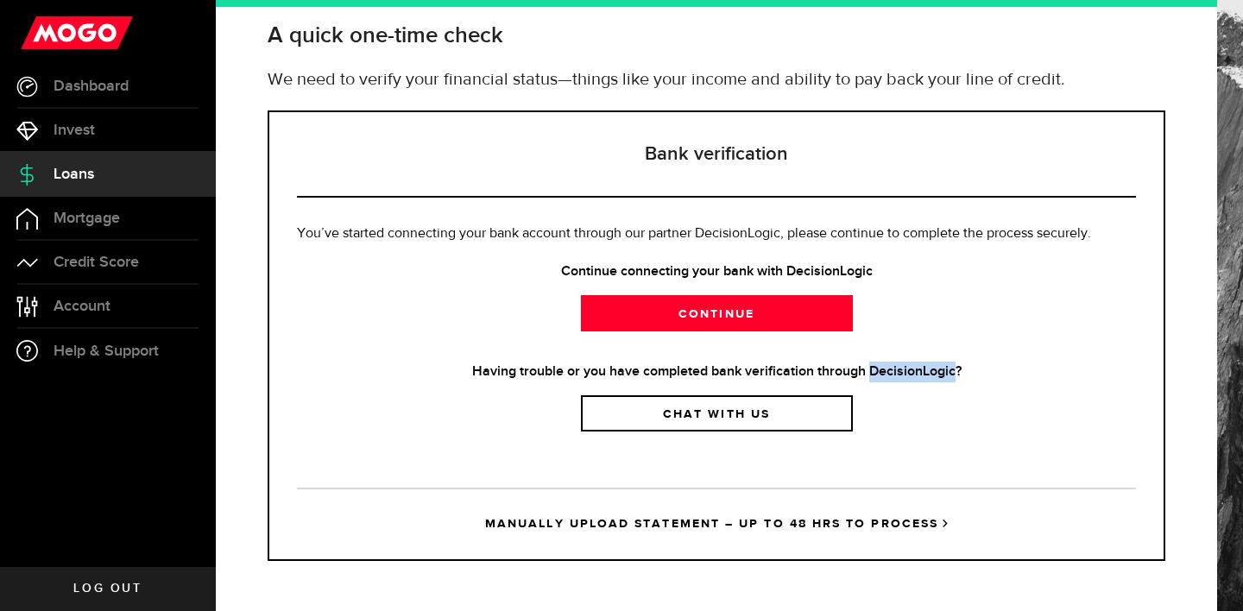
click at [891, 372] on strong "Having trouble or you have completed bank verification through DecisionLogic?" at bounding box center [716, 372] width 839 height 21
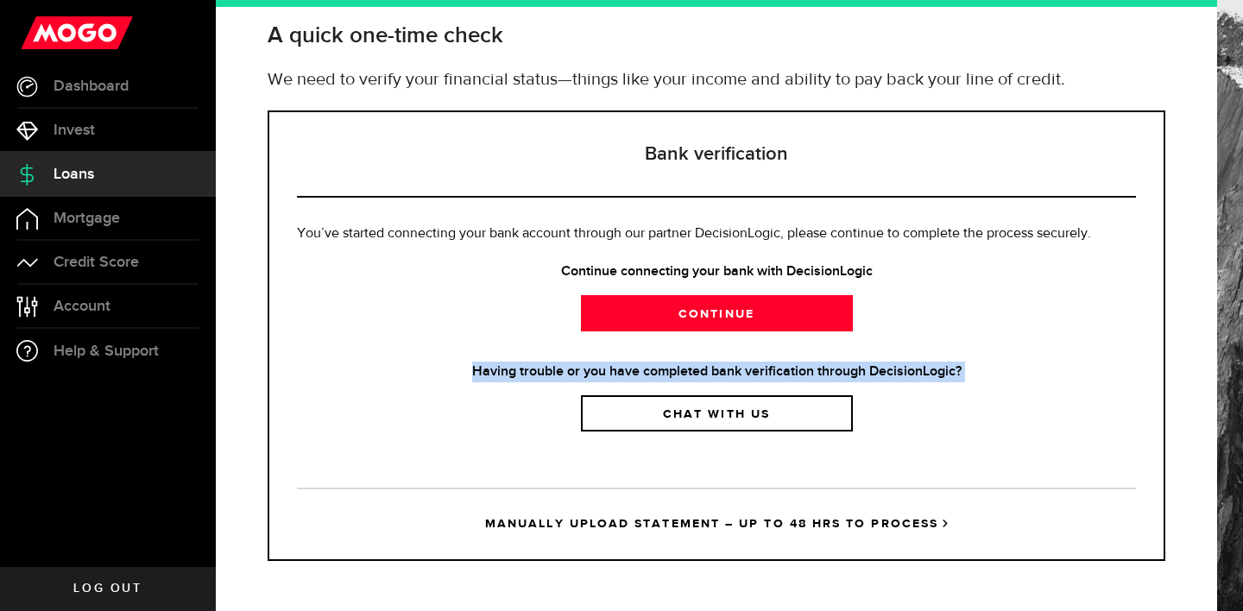
click at [891, 372] on strong "Having trouble or you have completed bank verification through DecisionLogic?" at bounding box center [716, 372] width 839 height 21
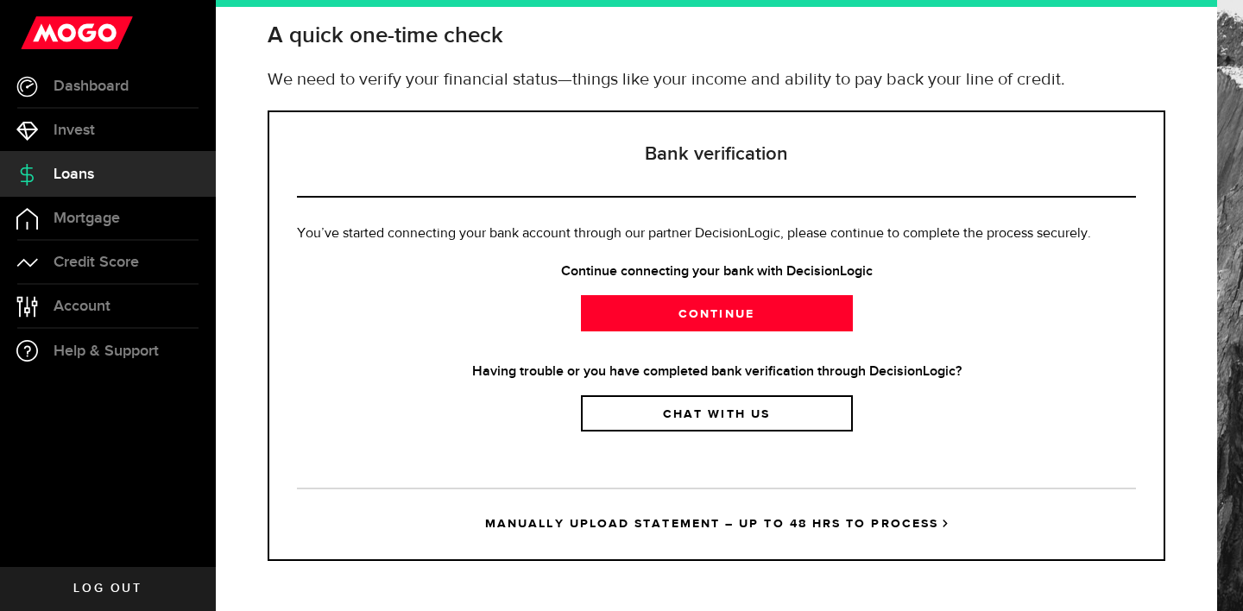
click at [891, 372] on strong "Having trouble or you have completed bank verification through DecisionLogic?" at bounding box center [716, 372] width 839 height 21
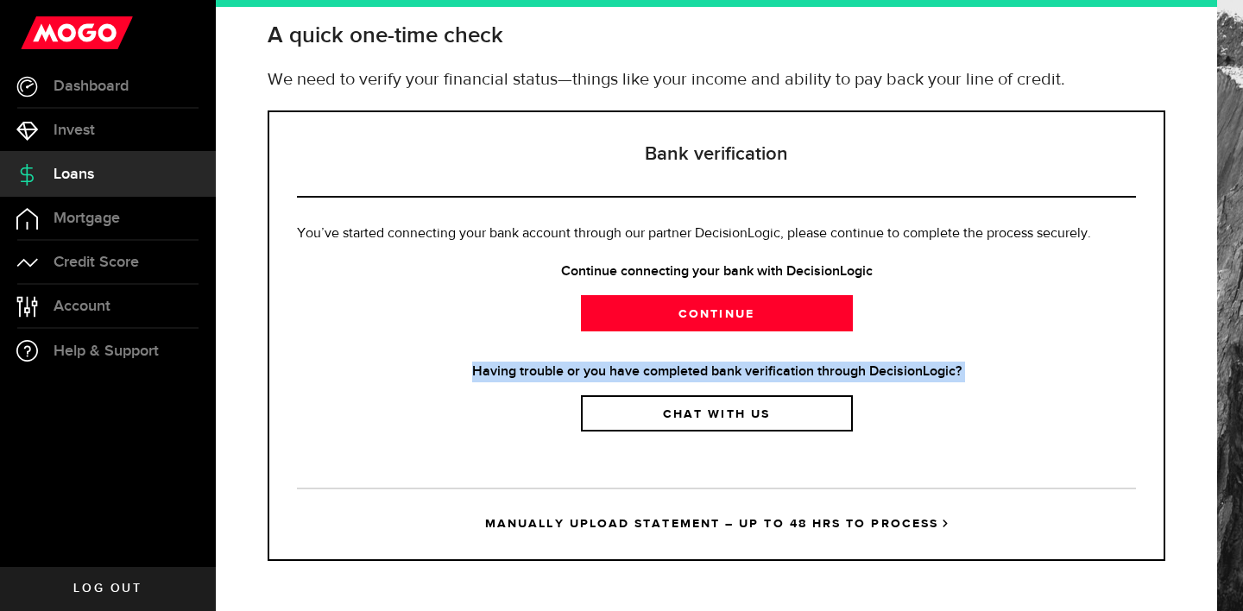
click at [891, 372] on strong "Having trouble or you have completed bank verification through DecisionLogic?" at bounding box center [716, 372] width 839 height 21
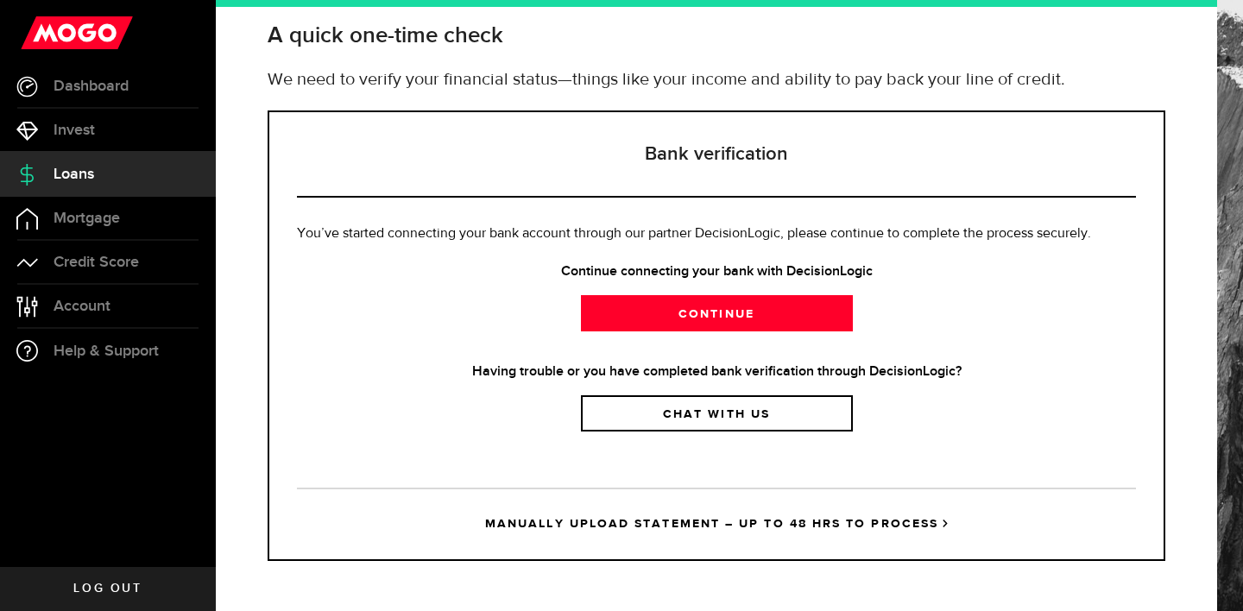
click at [891, 372] on strong "Having trouble or you have completed bank verification through DecisionLogic?" at bounding box center [716, 372] width 839 height 21
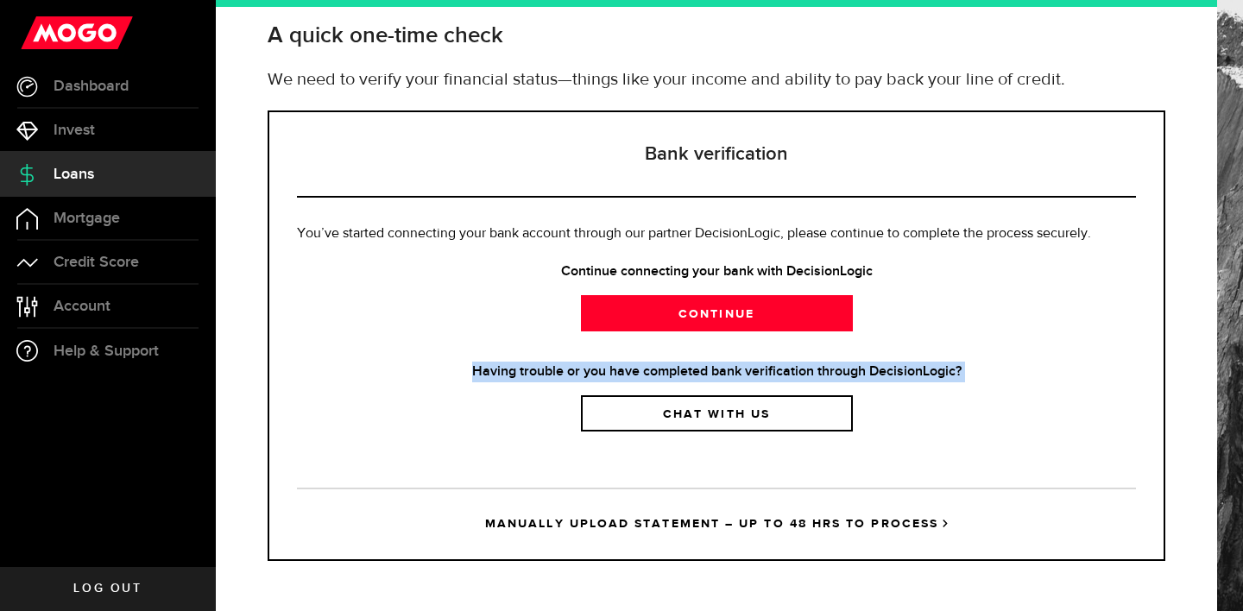
click at [891, 372] on strong "Having trouble or you have completed bank verification through DecisionLogic?" at bounding box center [716, 372] width 839 height 21
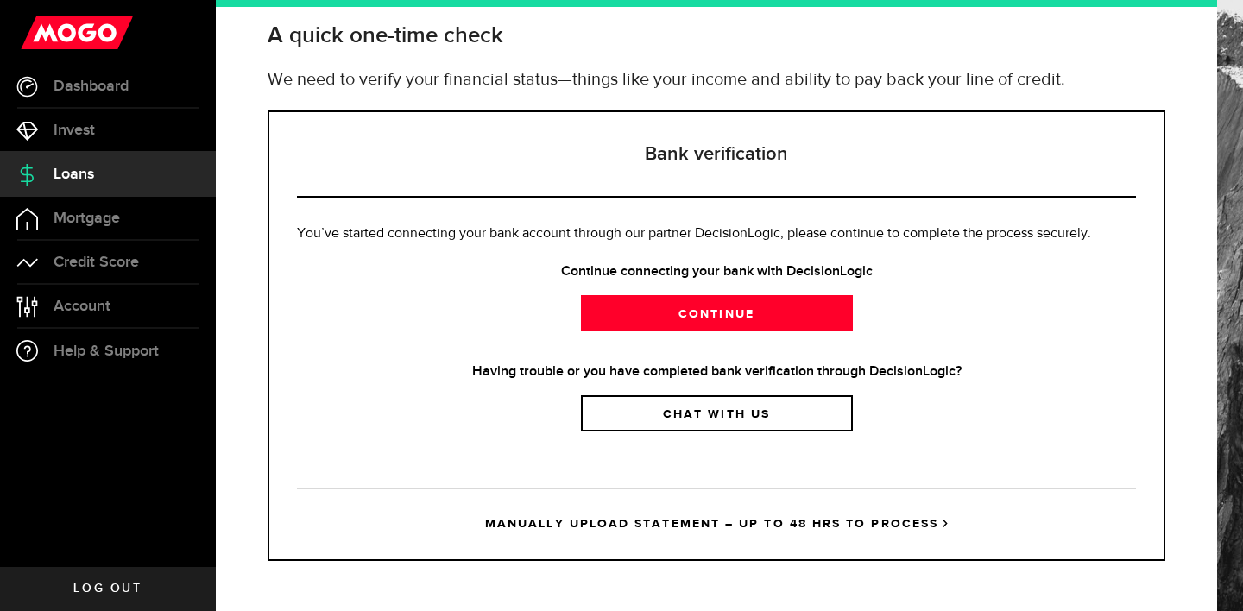
click at [891, 372] on strong "Having trouble or you have completed bank verification through DecisionLogic?" at bounding box center [716, 372] width 839 height 21
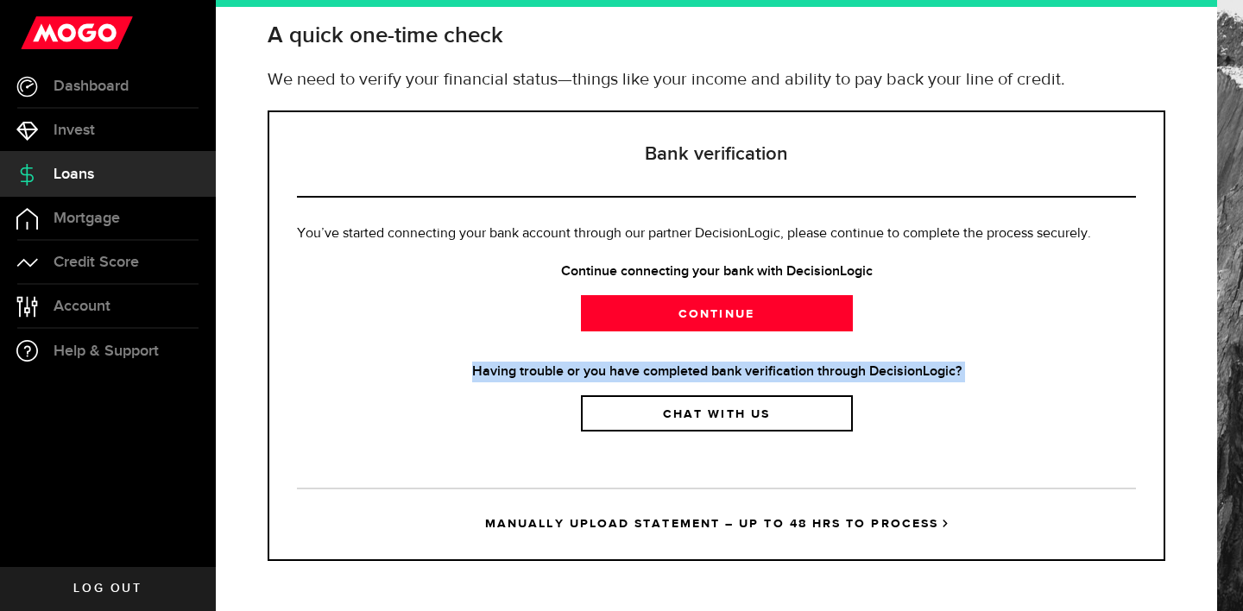
click at [891, 372] on strong "Having trouble or you have completed bank verification through DecisionLogic?" at bounding box center [716, 372] width 839 height 21
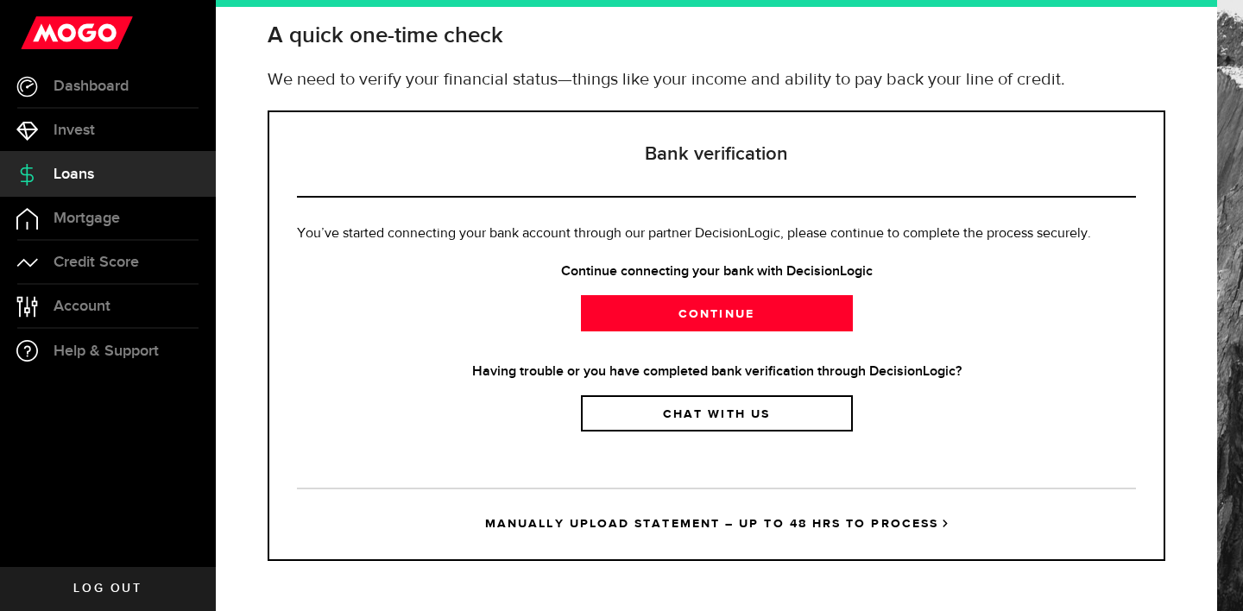
click at [891, 372] on strong "Having trouble or you have completed bank verification through DecisionLogic?" at bounding box center [716, 372] width 839 height 21
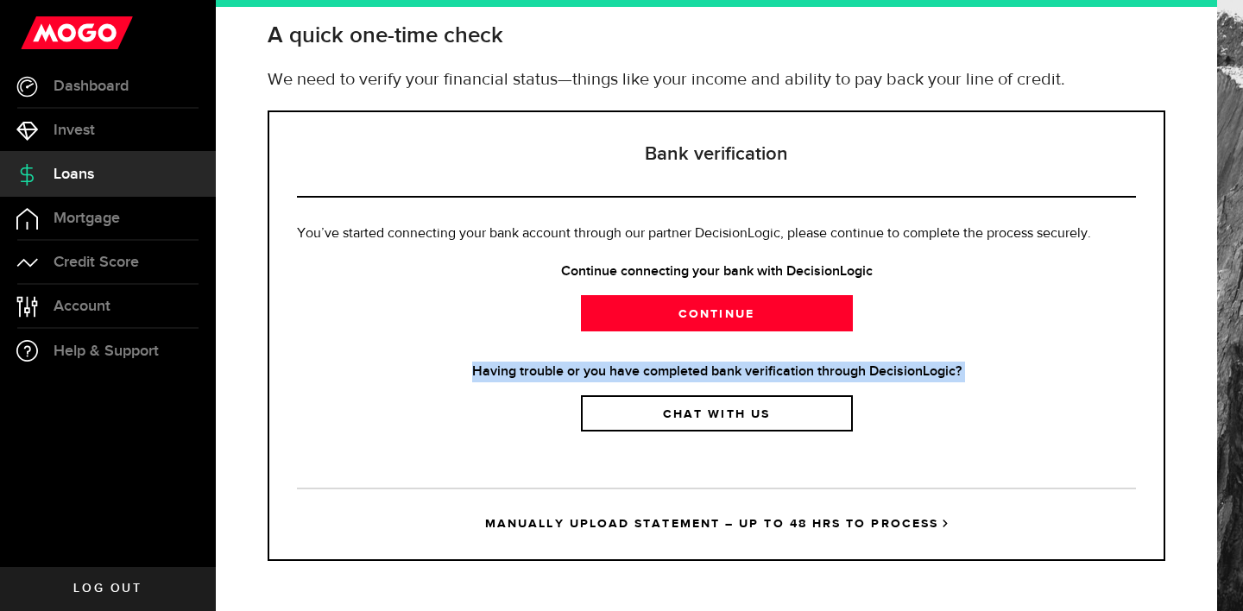
click at [891, 372] on strong "Having trouble or you have completed bank verification through DecisionLogic?" at bounding box center [716, 372] width 839 height 21
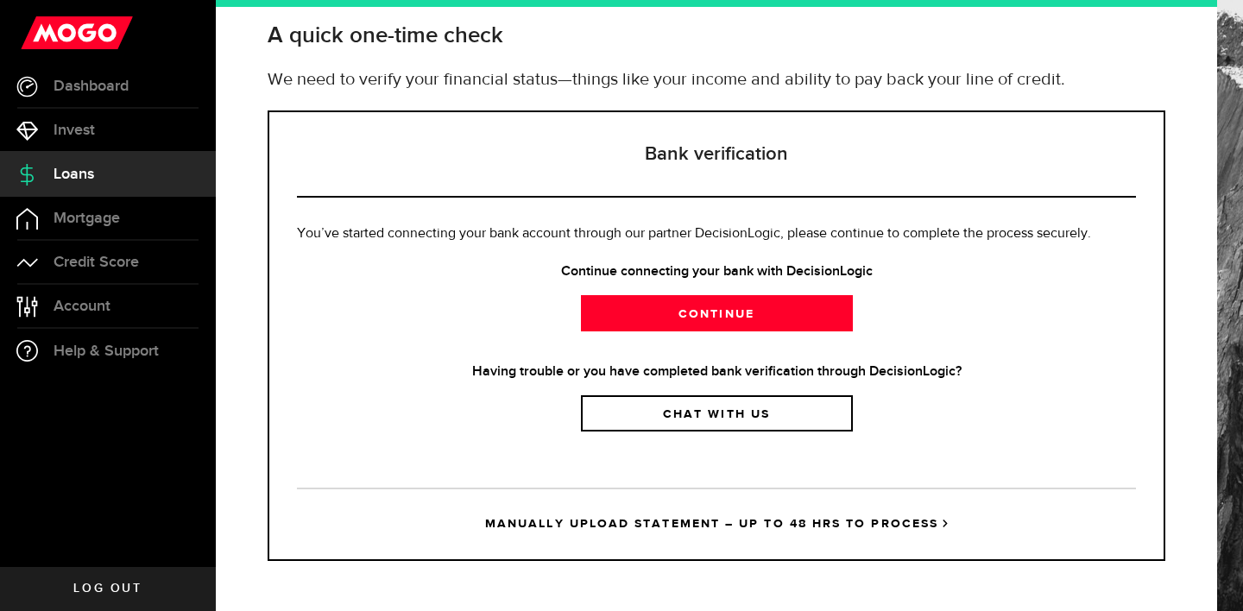
click at [891, 372] on strong "Having trouble or you have completed bank verification through DecisionLogic?" at bounding box center [716, 372] width 839 height 21
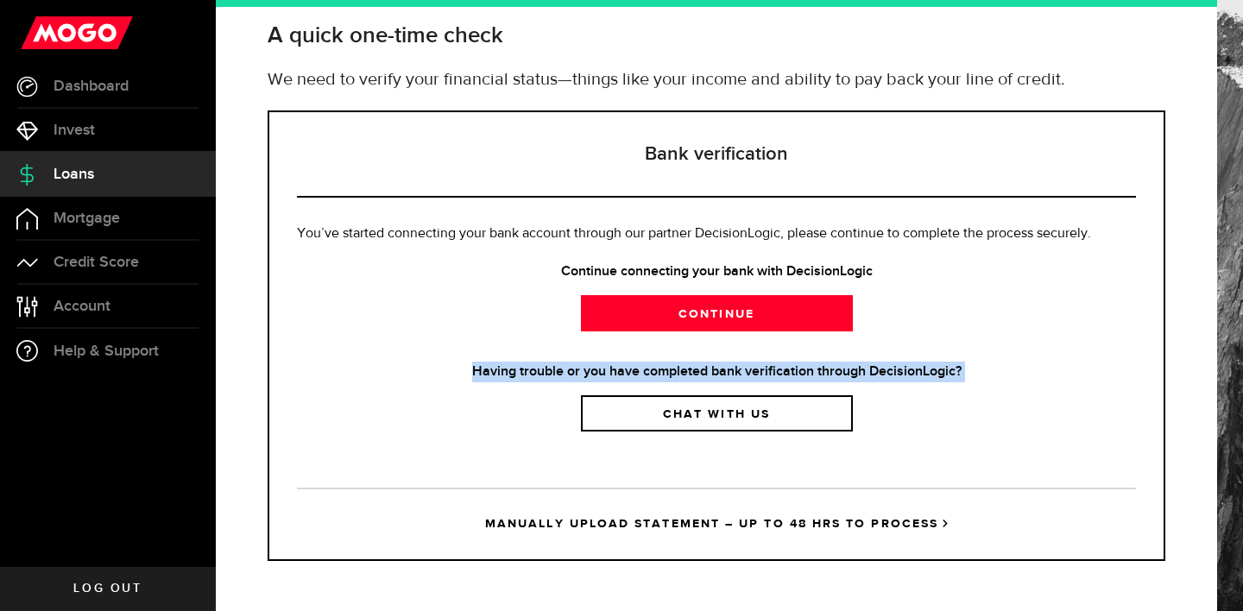
click at [891, 372] on strong "Having trouble or you have completed bank verification through DecisionLogic?" at bounding box center [716, 372] width 839 height 21
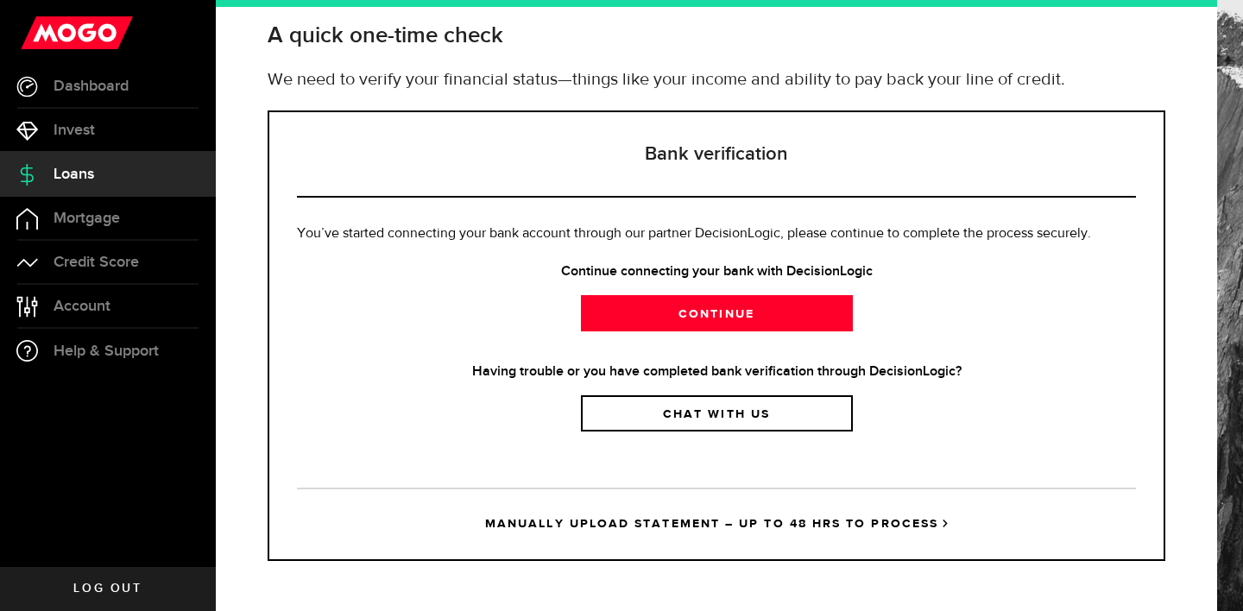
click at [891, 372] on strong "Having trouble or you have completed bank verification through DecisionLogic?" at bounding box center [716, 372] width 839 height 21
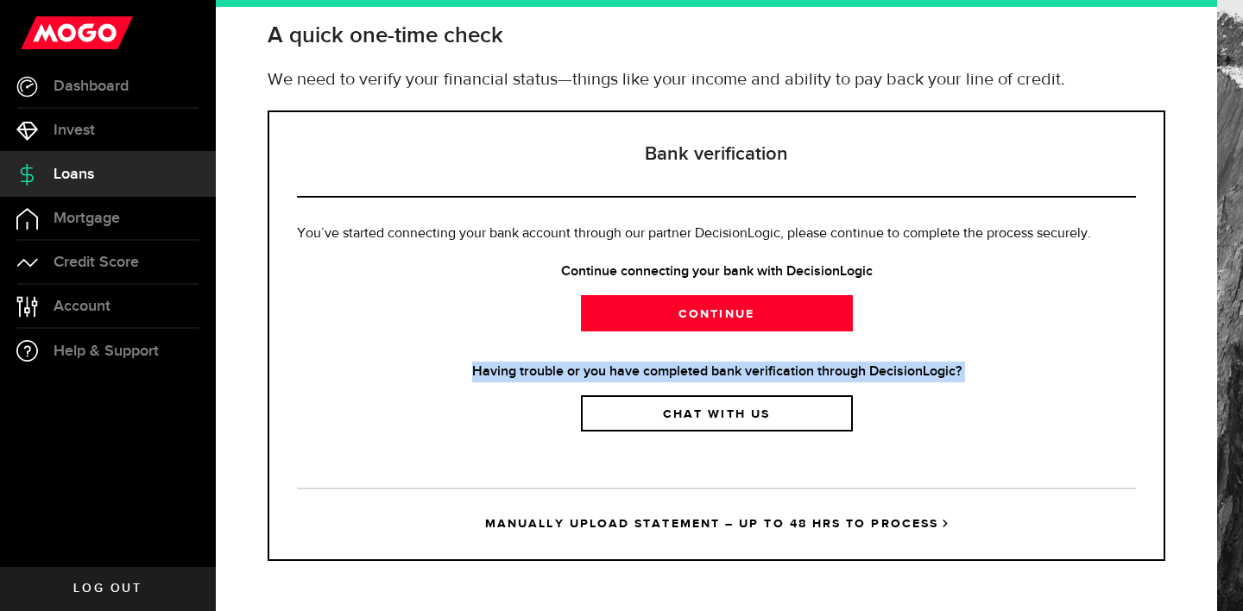
click at [891, 372] on strong "Having trouble or you have completed bank verification through DecisionLogic?" at bounding box center [716, 372] width 839 height 21
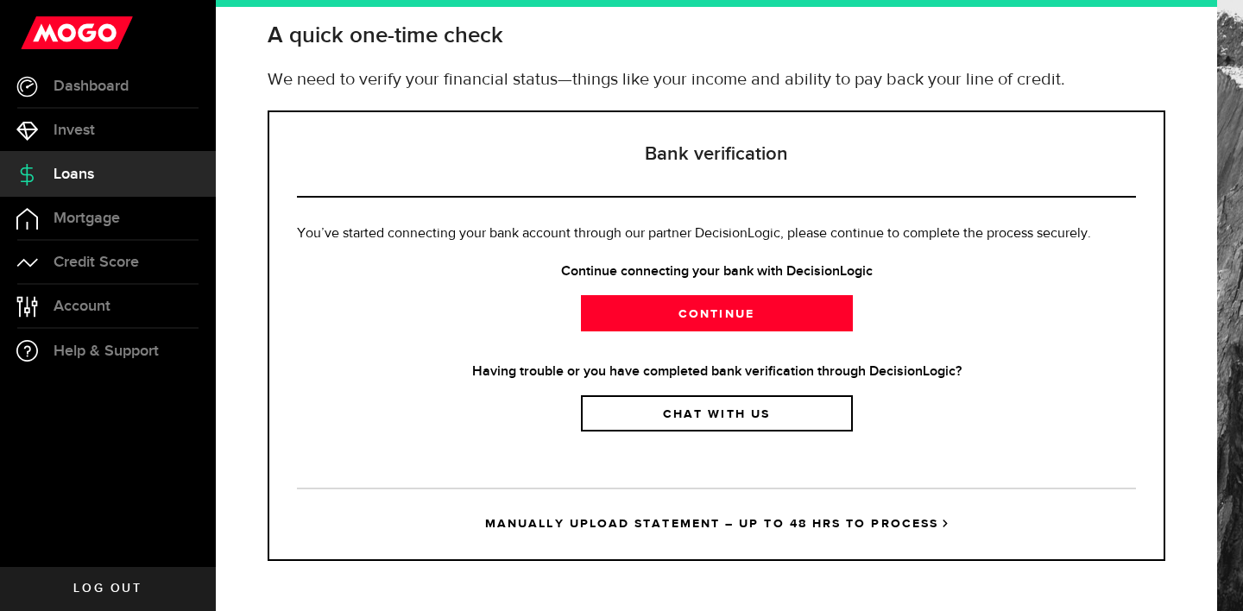
click at [891, 372] on strong "Having trouble or you have completed bank verification through DecisionLogic?" at bounding box center [716, 372] width 839 height 21
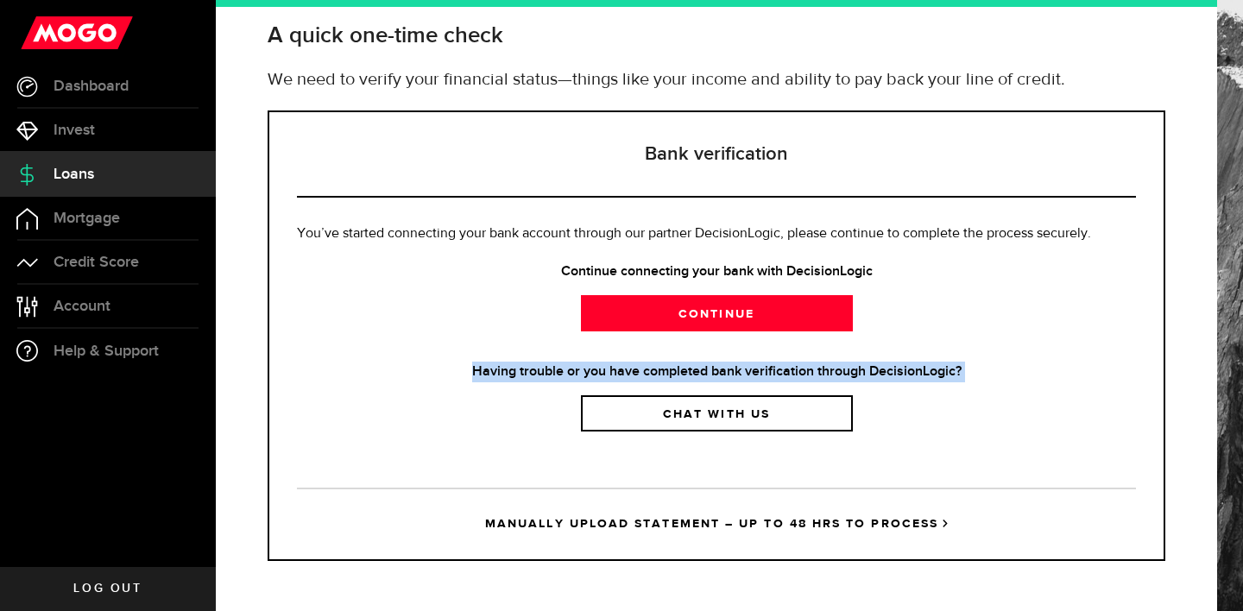
click at [891, 372] on strong "Having trouble or you have completed bank verification through DecisionLogic?" at bounding box center [716, 372] width 839 height 21
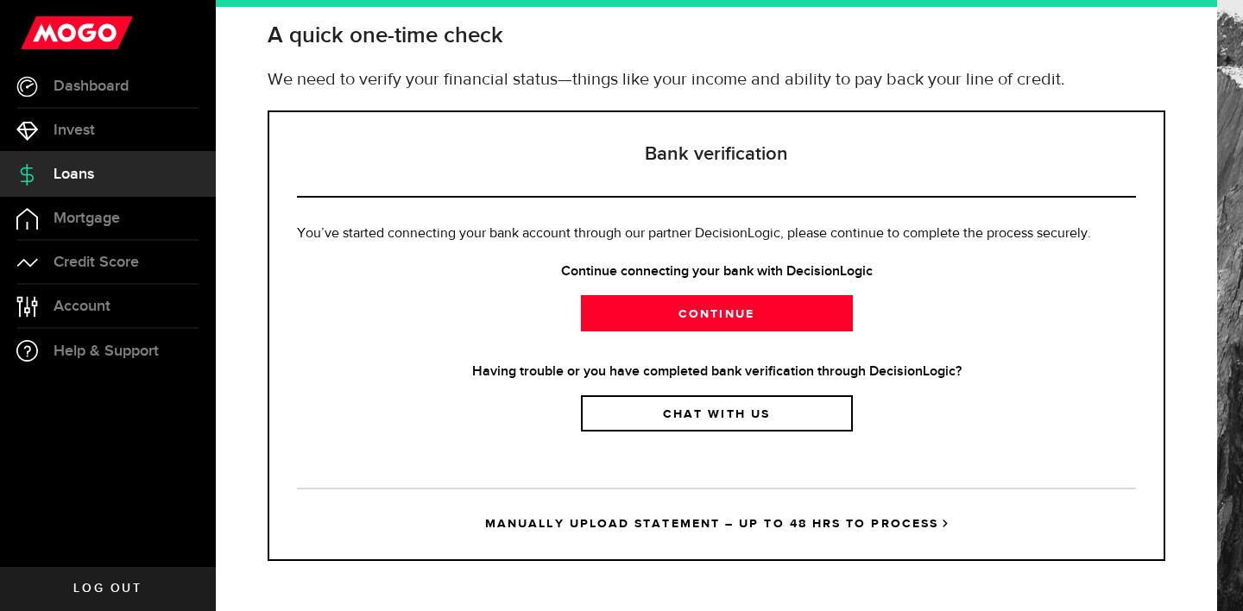
click at [891, 372] on strong "Having trouble or you have completed bank verification through DecisionLogic?" at bounding box center [716, 372] width 839 height 21
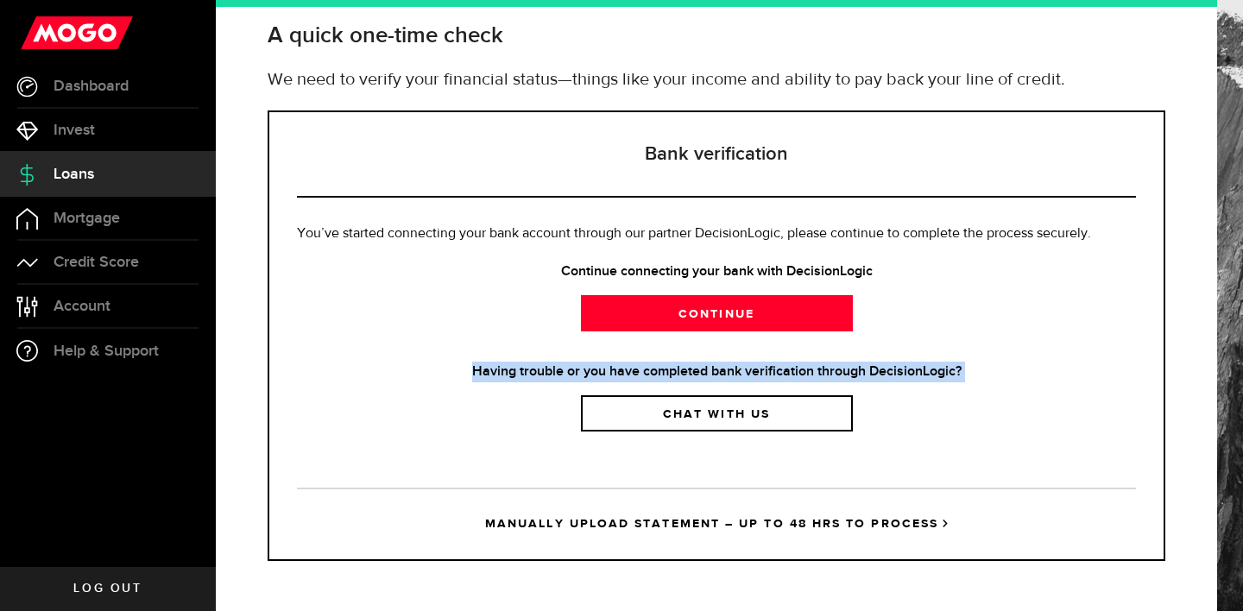
click at [891, 372] on strong "Having trouble or you have completed bank verification through DecisionLogic?" at bounding box center [716, 372] width 839 height 21
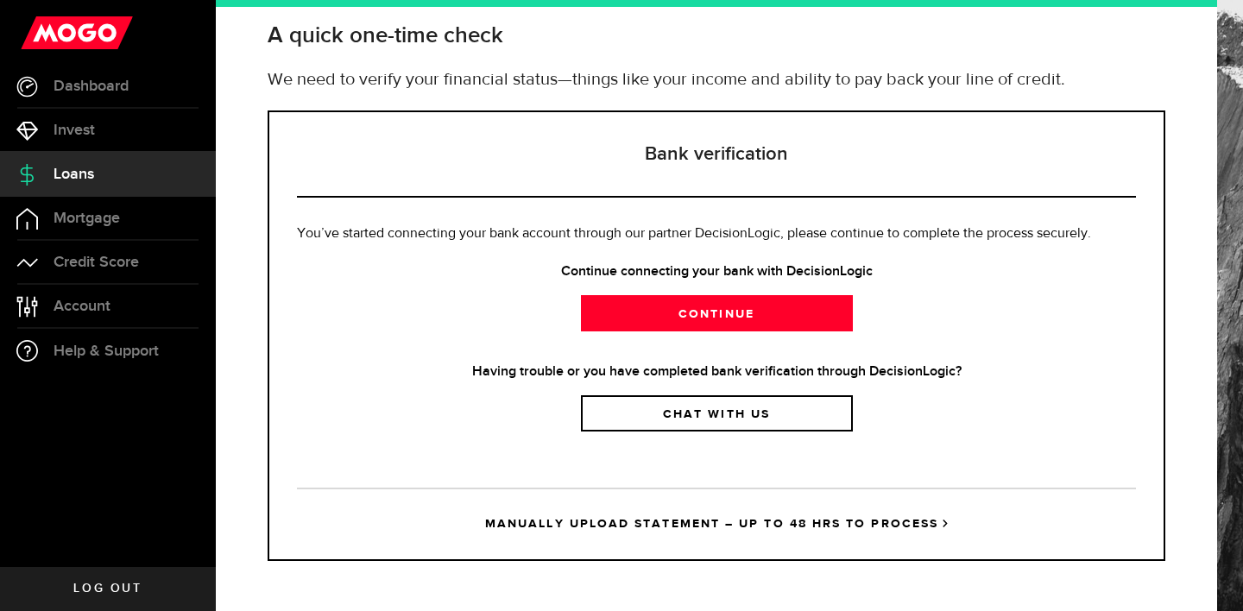
click at [891, 372] on strong "Having trouble or you have completed bank verification through DecisionLogic?" at bounding box center [716, 372] width 839 height 21
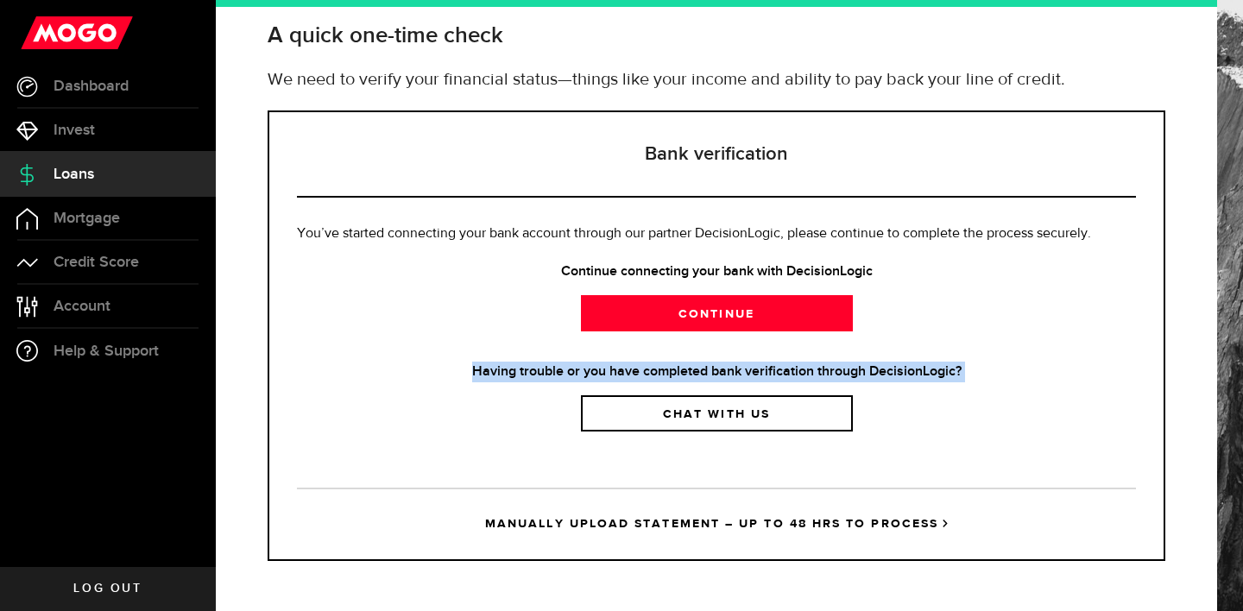
click at [891, 372] on strong "Having trouble or you have completed bank verification through DecisionLogic?" at bounding box center [716, 372] width 839 height 21
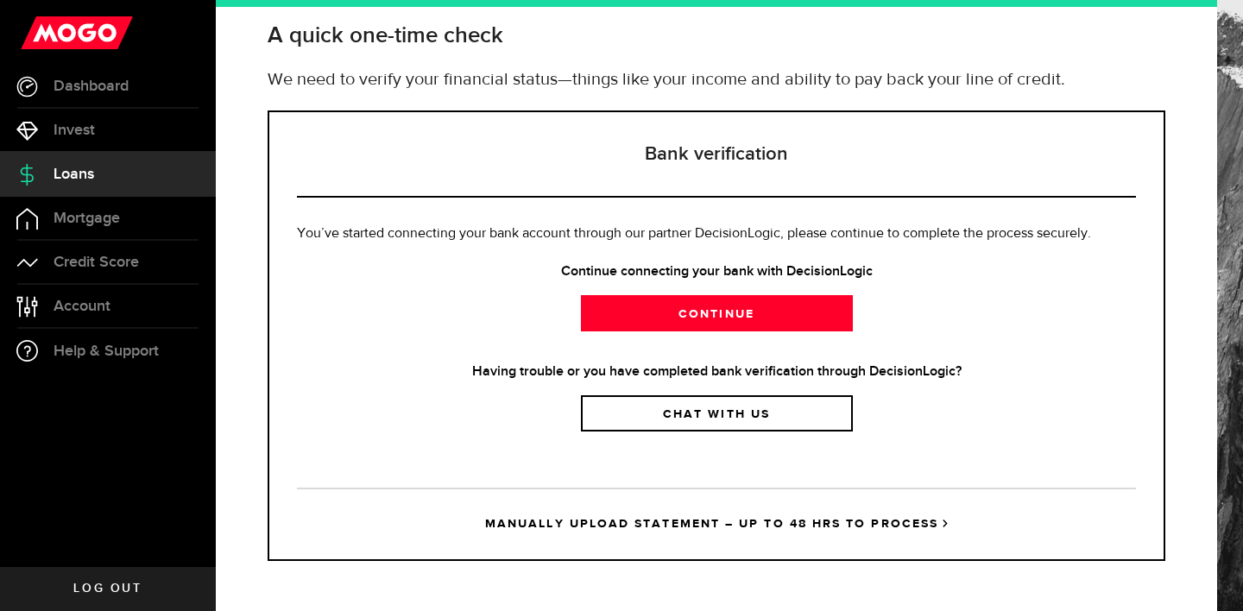
click at [891, 372] on strong "Having trouble or you have completed bank verification through DecisionLogic?" at bounding box center [716, 372] width 839 height 21
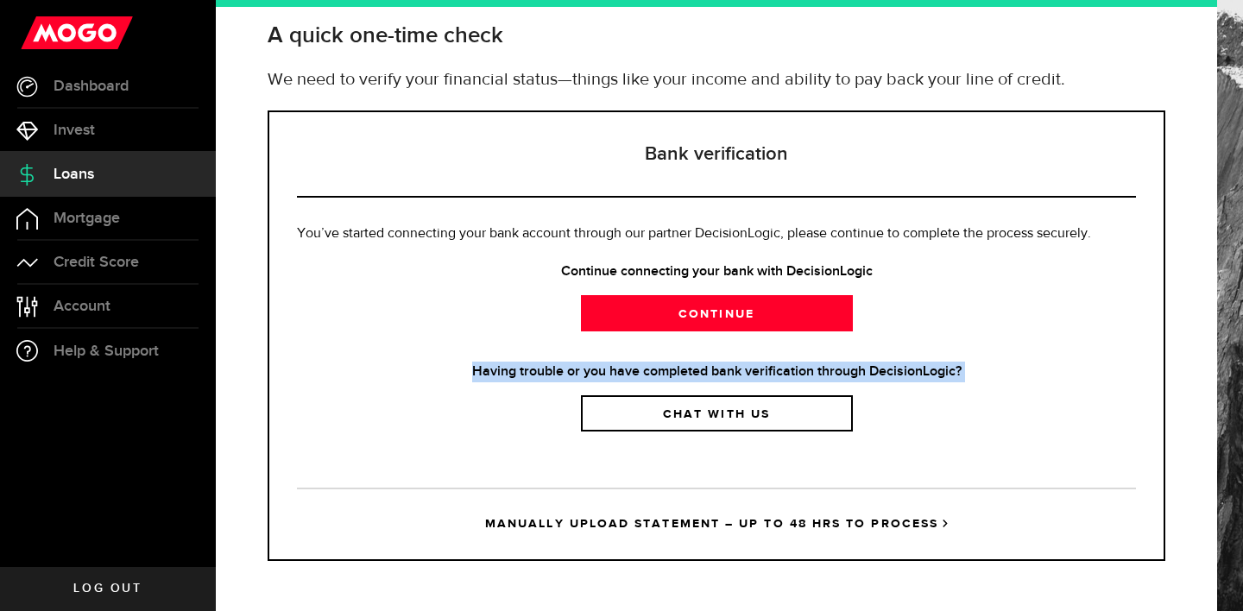
click at [891, 372] on strong "Having trouble or you have completed bank verification through DecisionLogic?" at bounding box center [716, 372] width 839 height 21
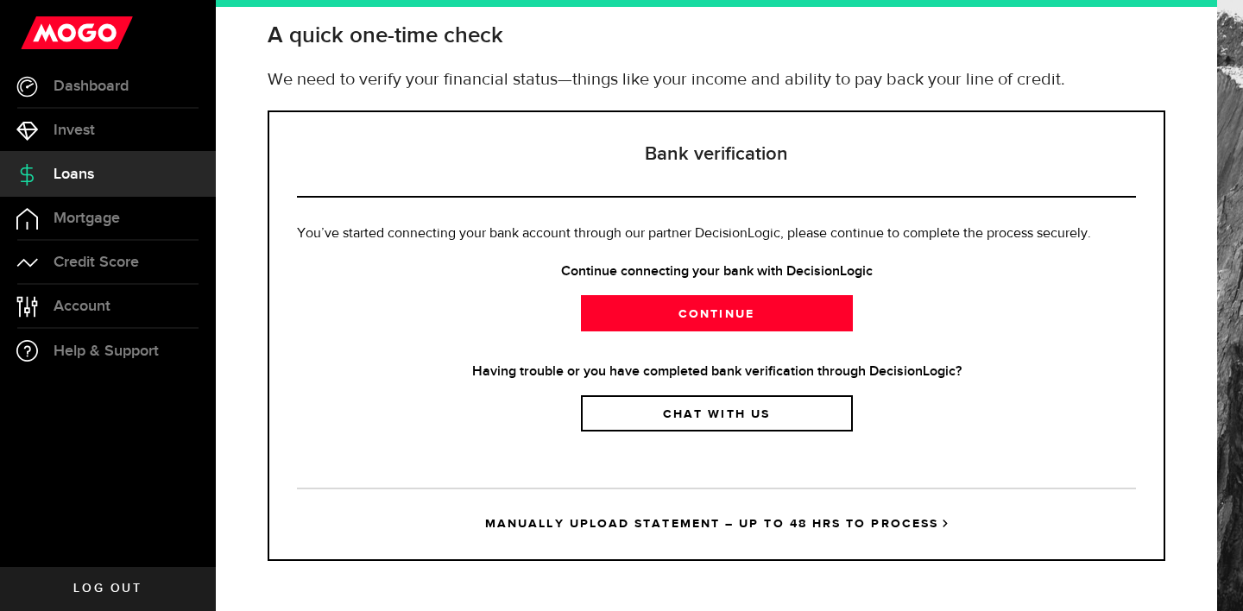
click at [891, 372] on strong "Having trouble or you have completed bank verification through DecisionLogic?" at bounding box center [716, 372] width 839 height 21
click at [506, 3] on div "Get verified Cancel A quick one-time check We need to verify your financial sta…" at bounding box center [716, 305] width 1001 height 611
click at [93, 137] on span "Invest" at bounding box center [74, 131] width 41 height 16
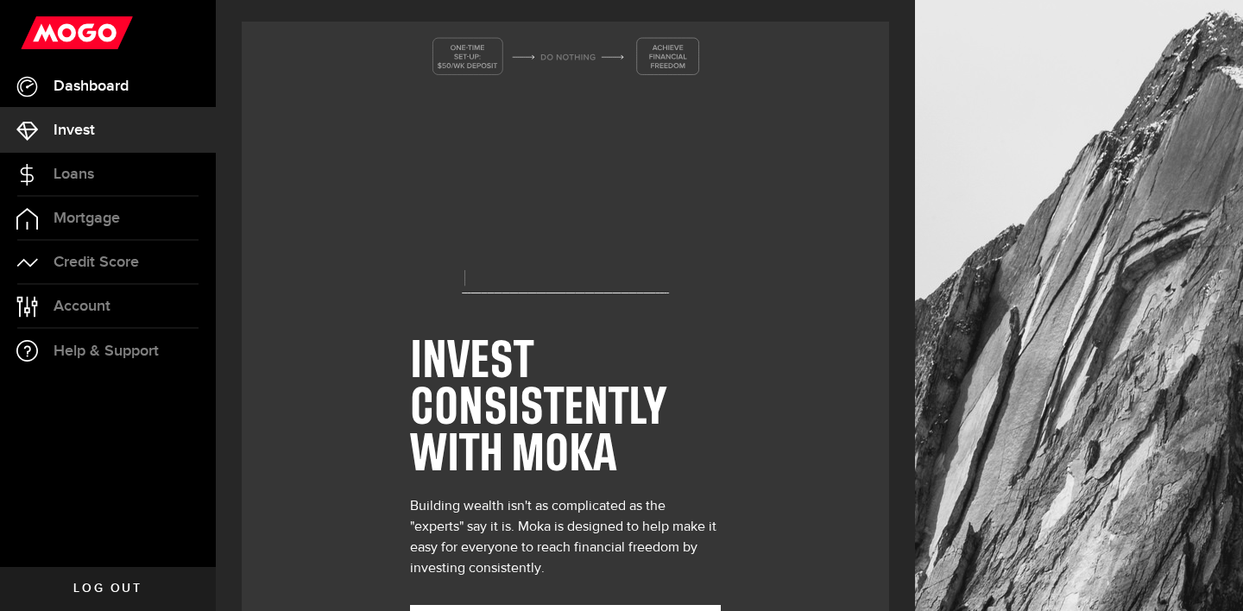
click at [100, 98] on link "Dashboard" at bounding box center [108, 86] width 216 height 43
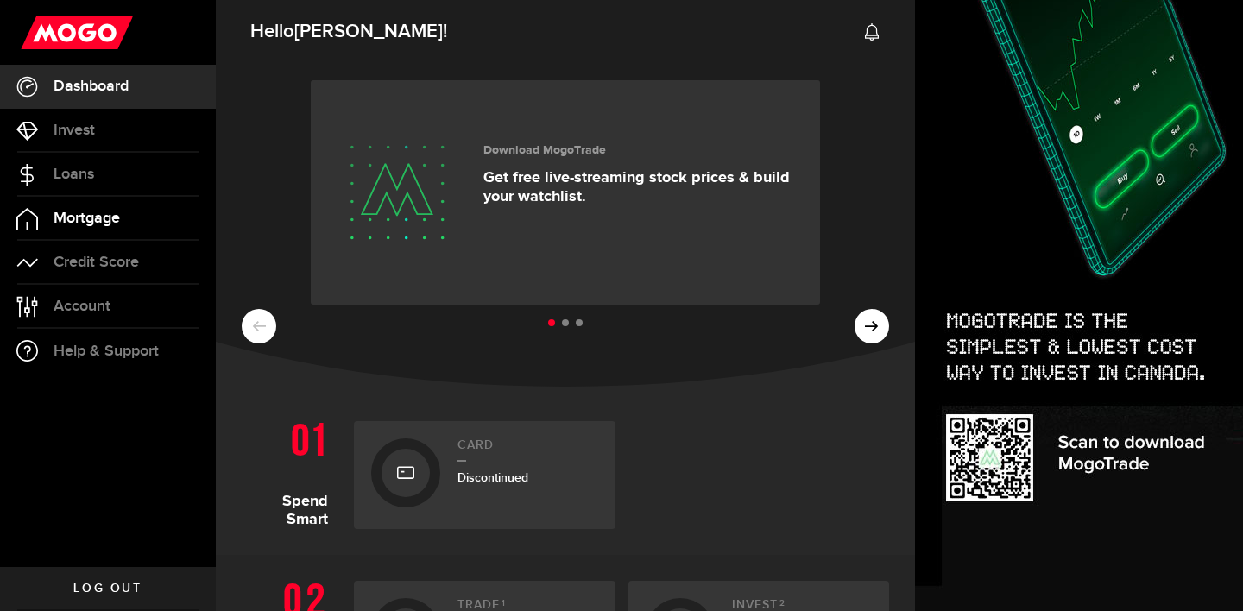
click at [102, 221] on span "Mortgage" at bounding box center [87, 219] width 66 height 16
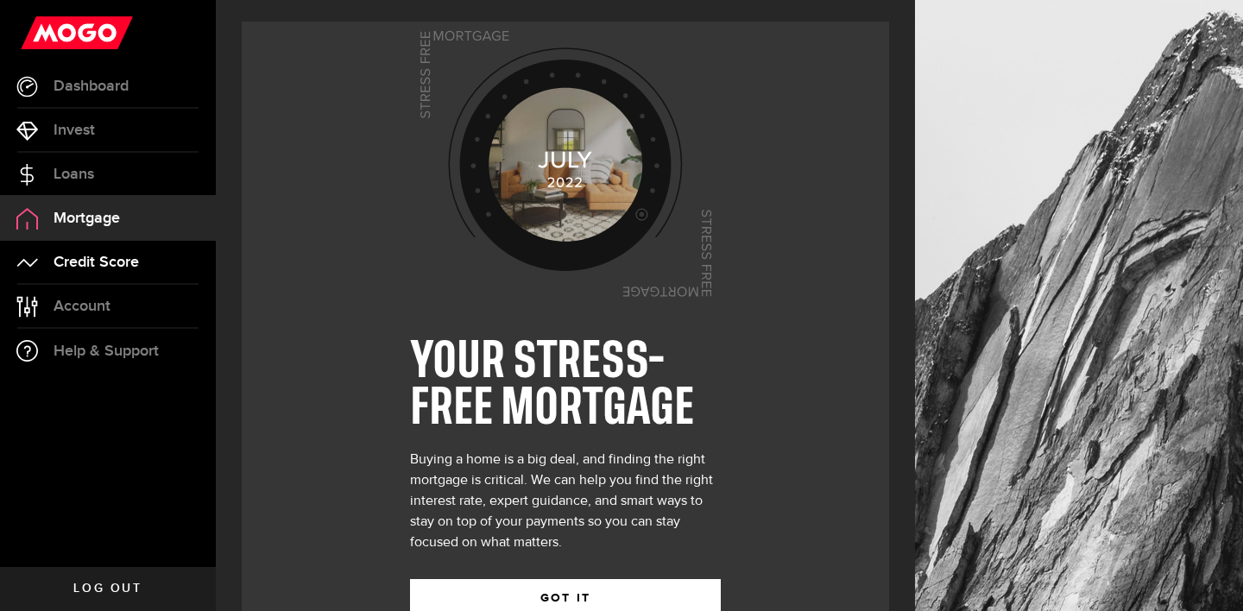
click at [110, 261] on span "Credit Score" at bounding box center [96, 263] width 85 height 16
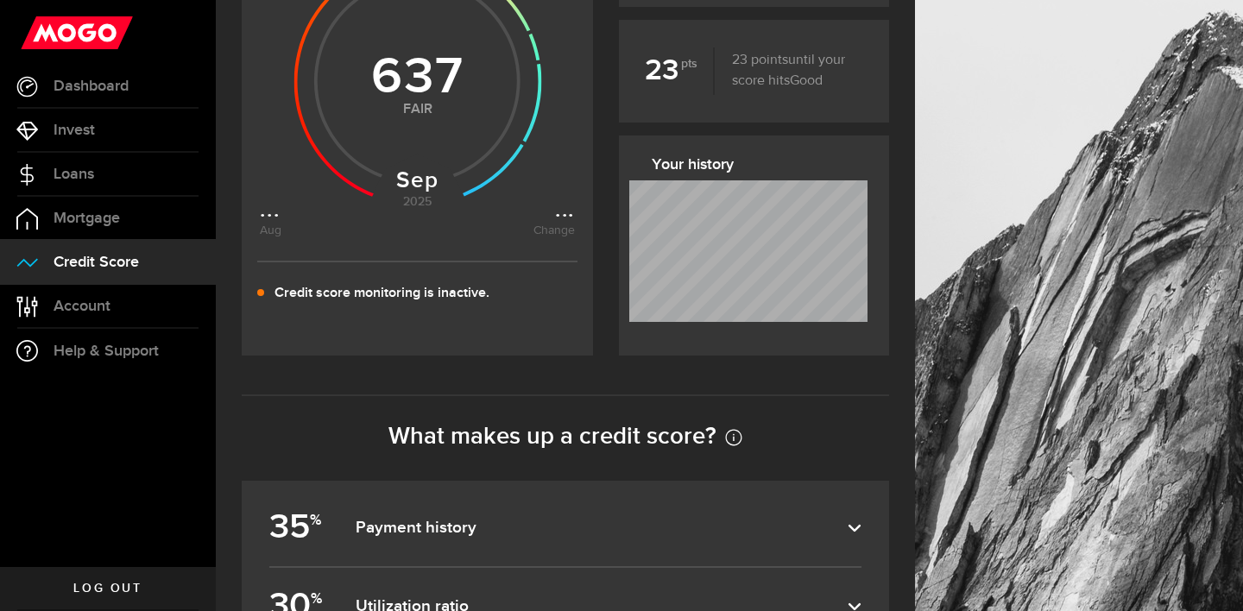
scroll to position [403, 0]
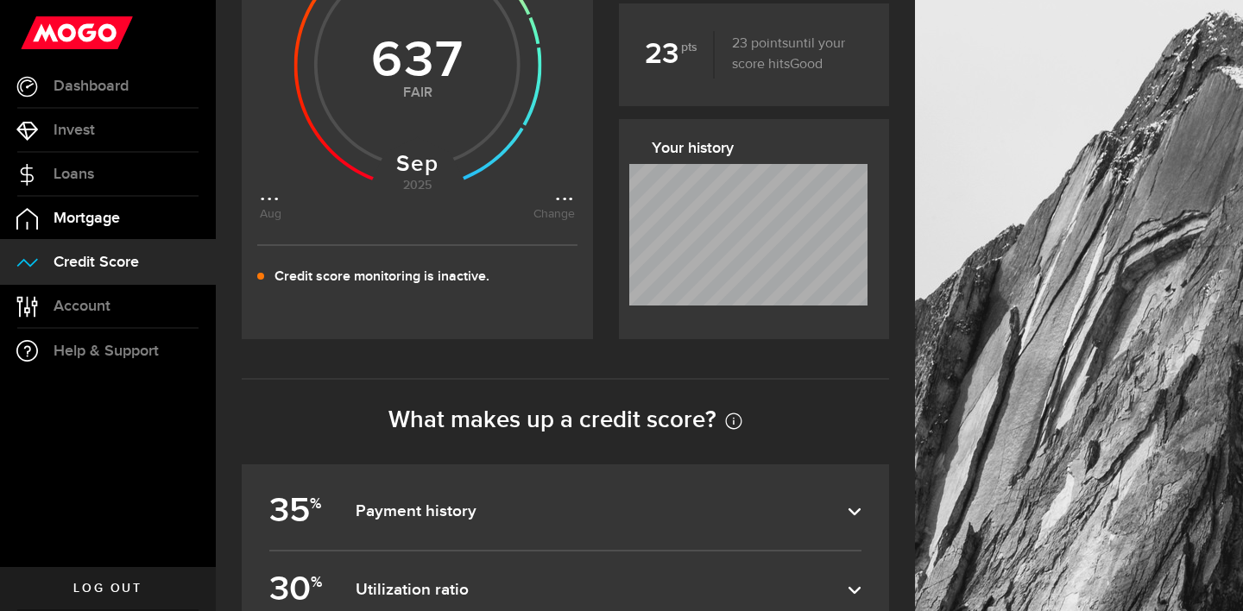
click at [104, 205] on link "Mortgage" at bounding box center [108, 218] width 216 height 43
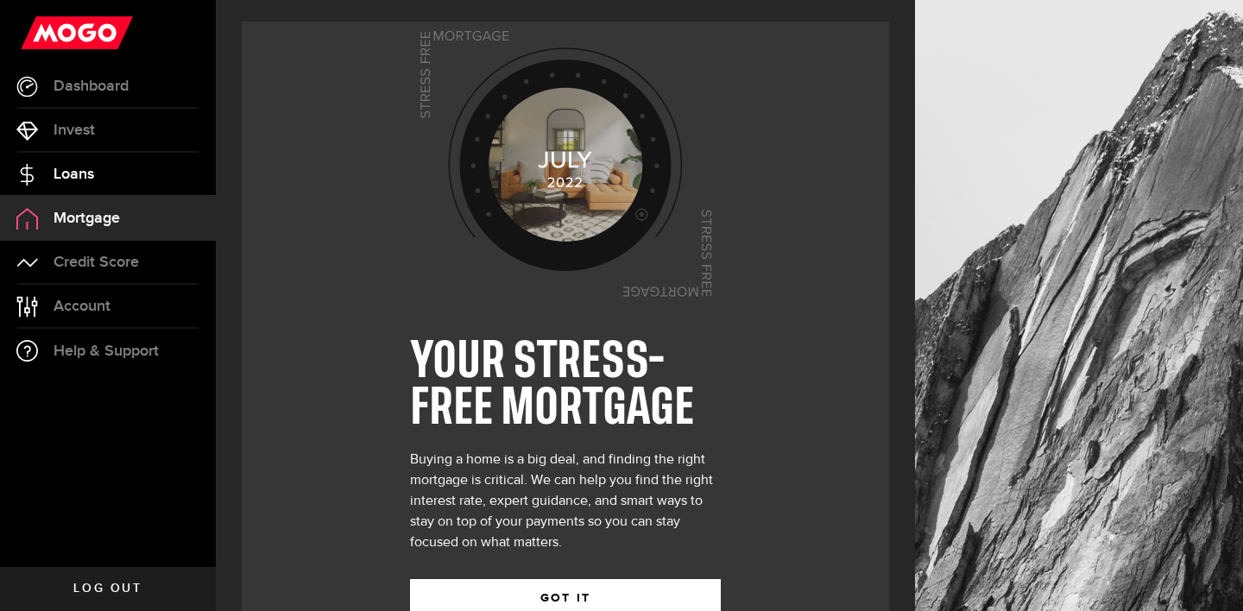
click at [103, 179] on link "Loans" at bounding box center [108, 174] width 216 height 43
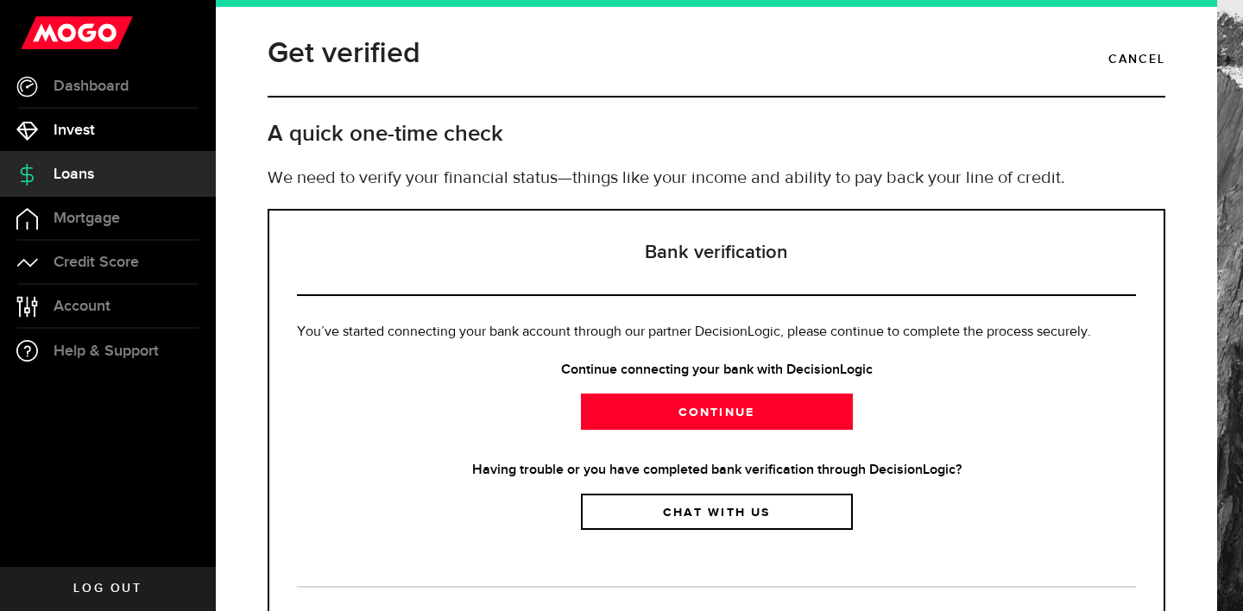
click at [101, 145] on link "Invest" at bounding box center [108, 130] width 216 height 43
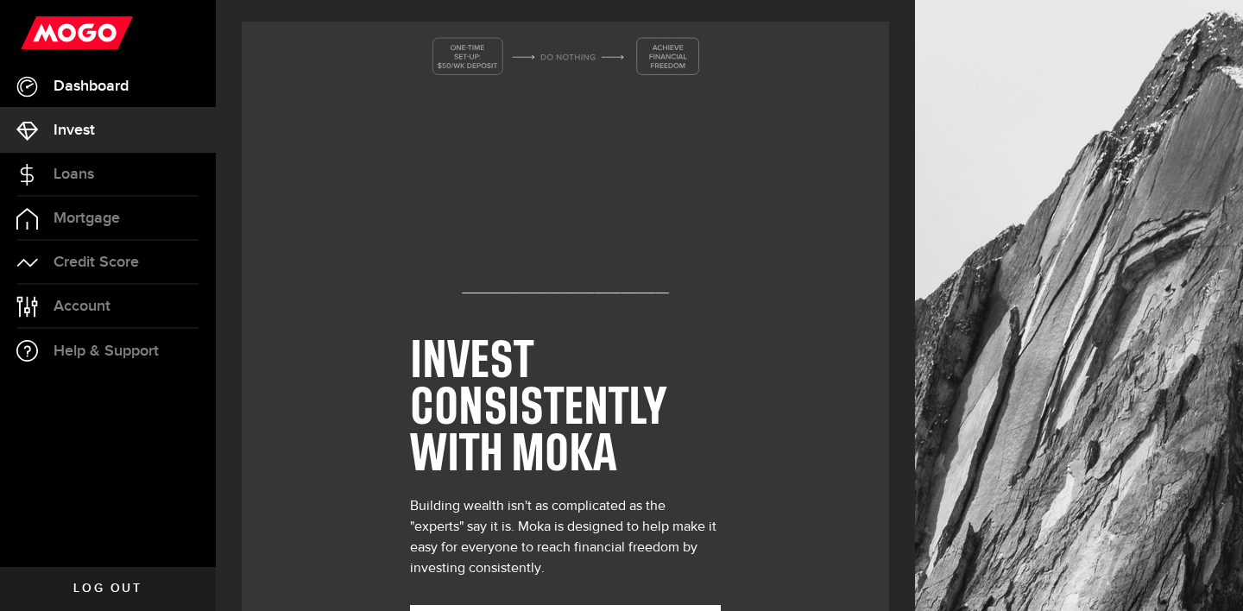
click at [107, 104] on link "Dashboard" at bounding box center [108, 86] width 216 height 43
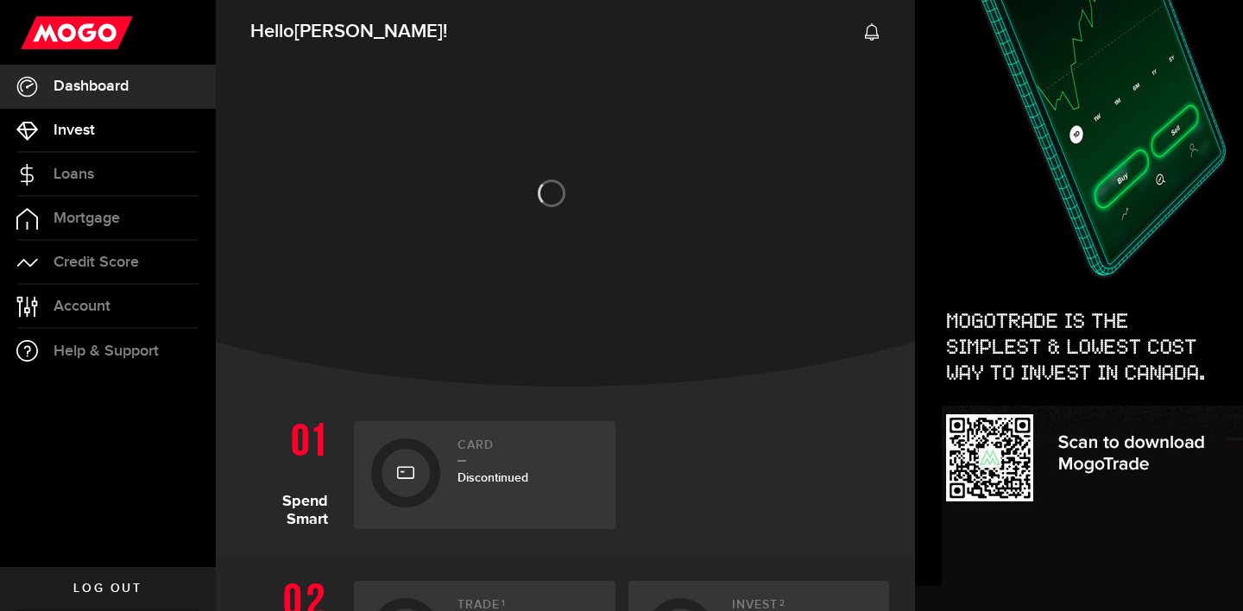
click at [105, 128] on link "Invest" at bounding box center [108, 130] width 216 height 43
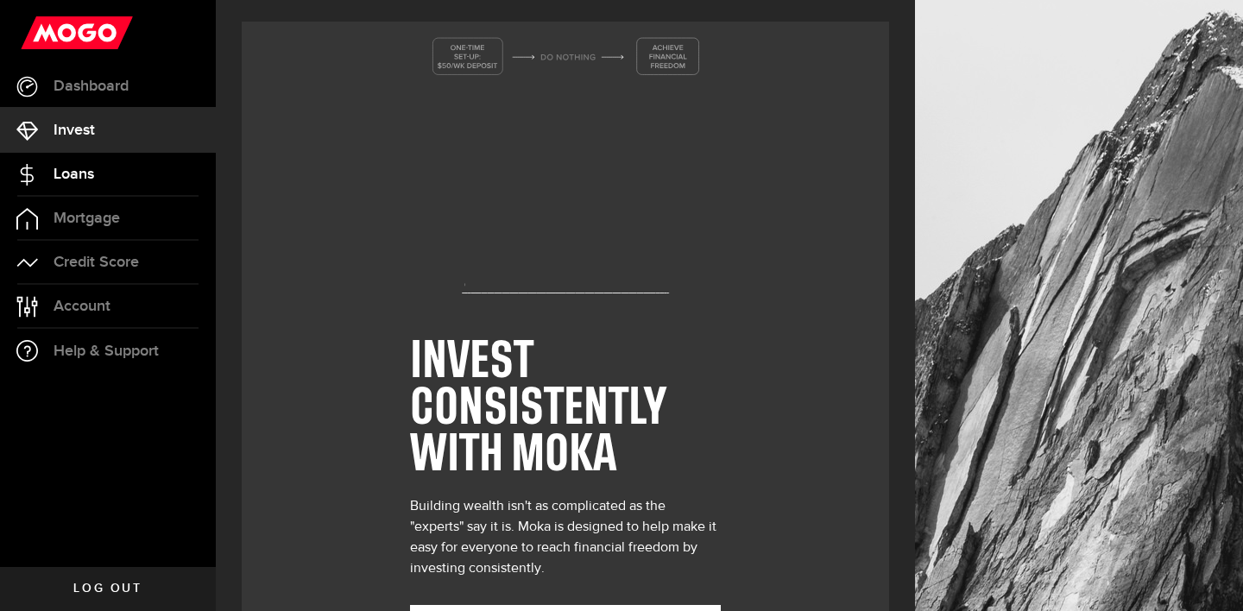
click at [105, 168] on link "Loans" at bounding box center [108, 174] width 216 height 43
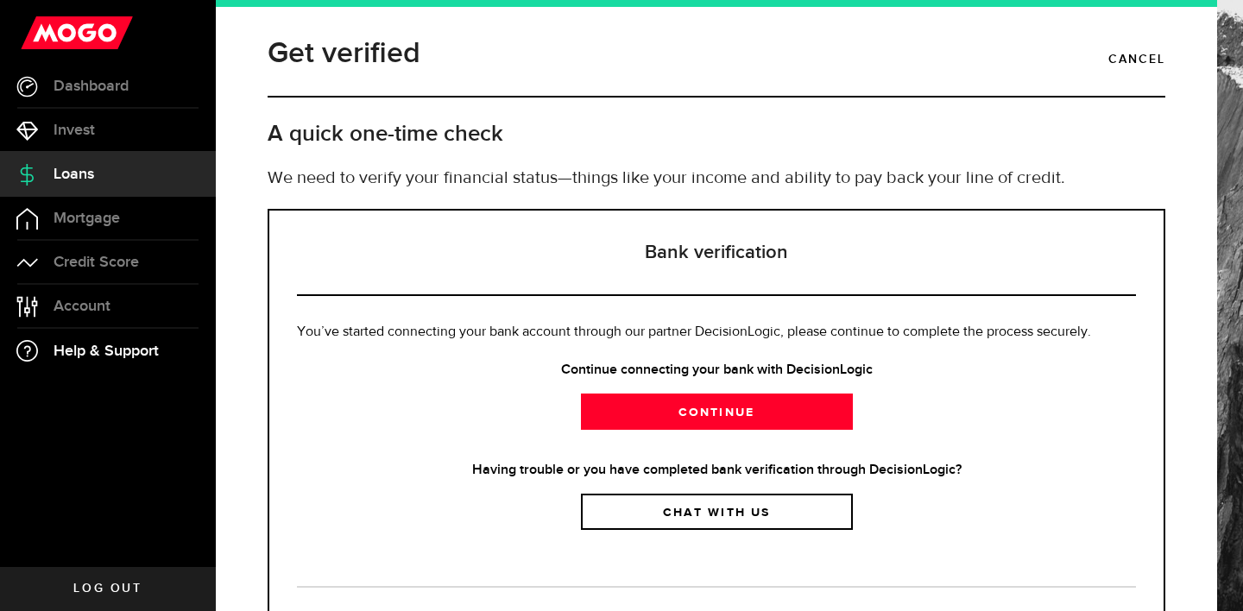
click at [132, 340] on link "Help & Support" at bounding box center [108, 351] width 216 height 44
click at [132, 350] on span "Help & Support" at bounding box center [106, 351] width 105 height 16
click at [79, 354] on span "Help & Support" at bounding box center [106, 351] width 105 height 16
click at [67, 295] on link "Account Compte" at bounding box center [108, 306] width 216 height 43
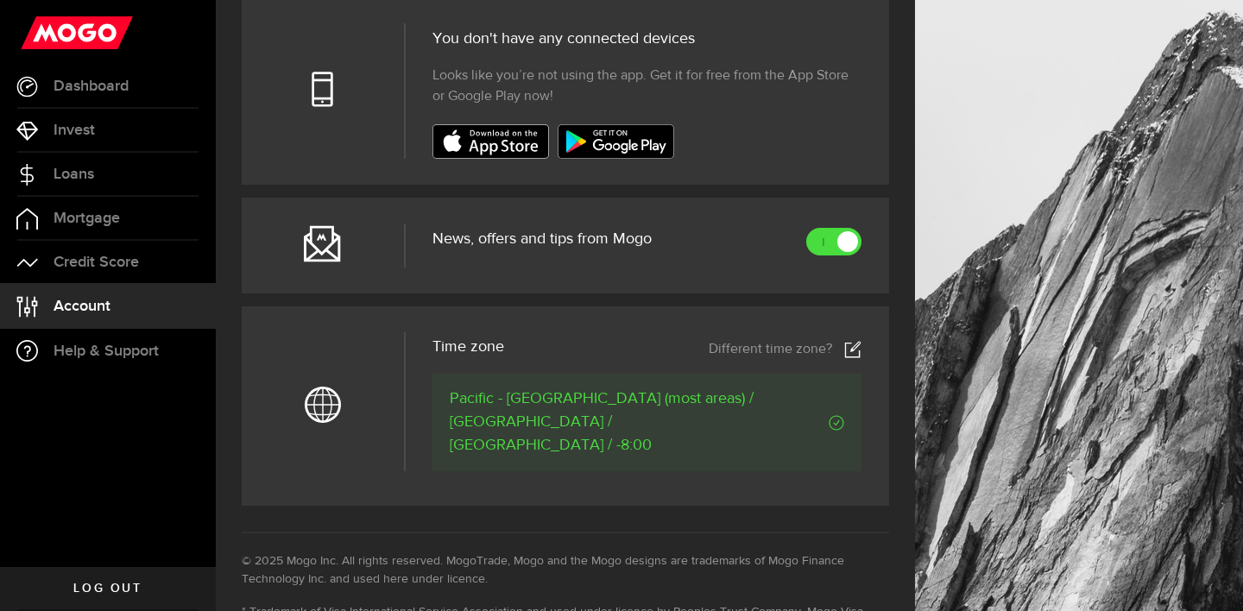
scroll to position [653, 0]
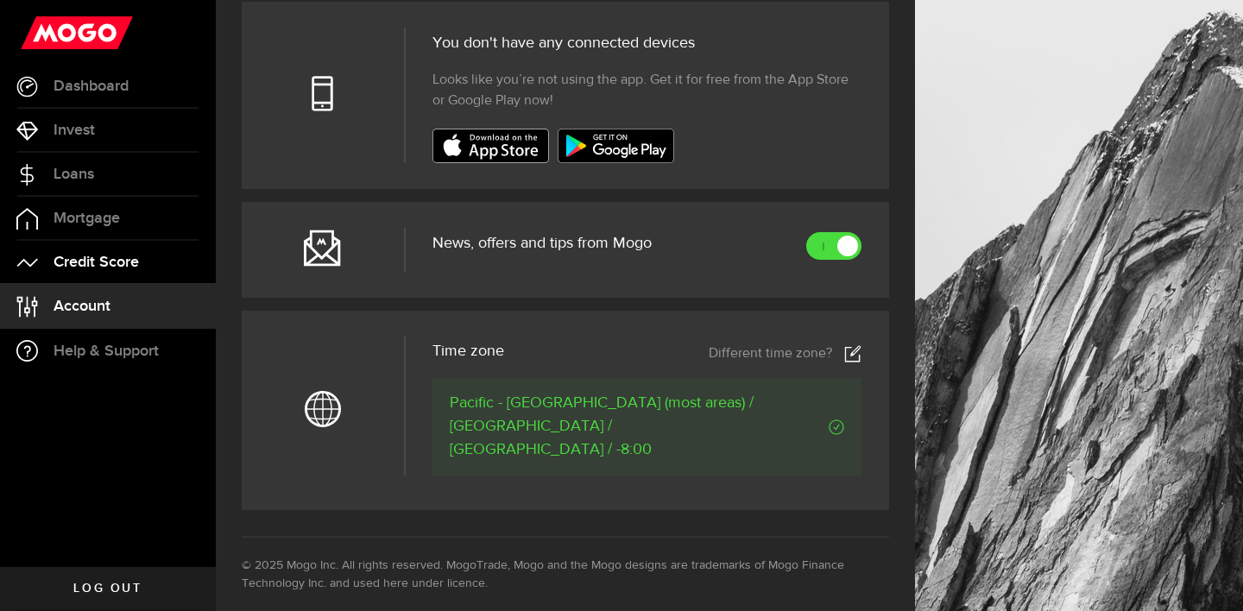
click at [106, 255] on span "Credit Score" at bounding box center [96, 263] width 85 height 16
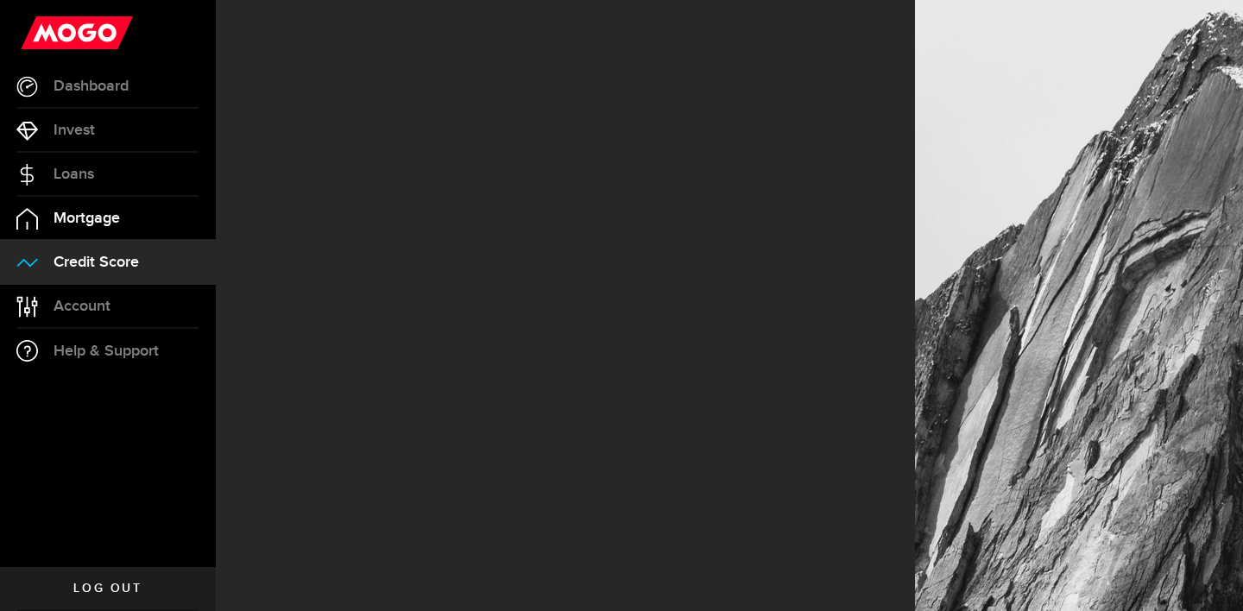
click at [107, 219] on span "Mortgage" at bounding box center [87, 219] width 66 height 16
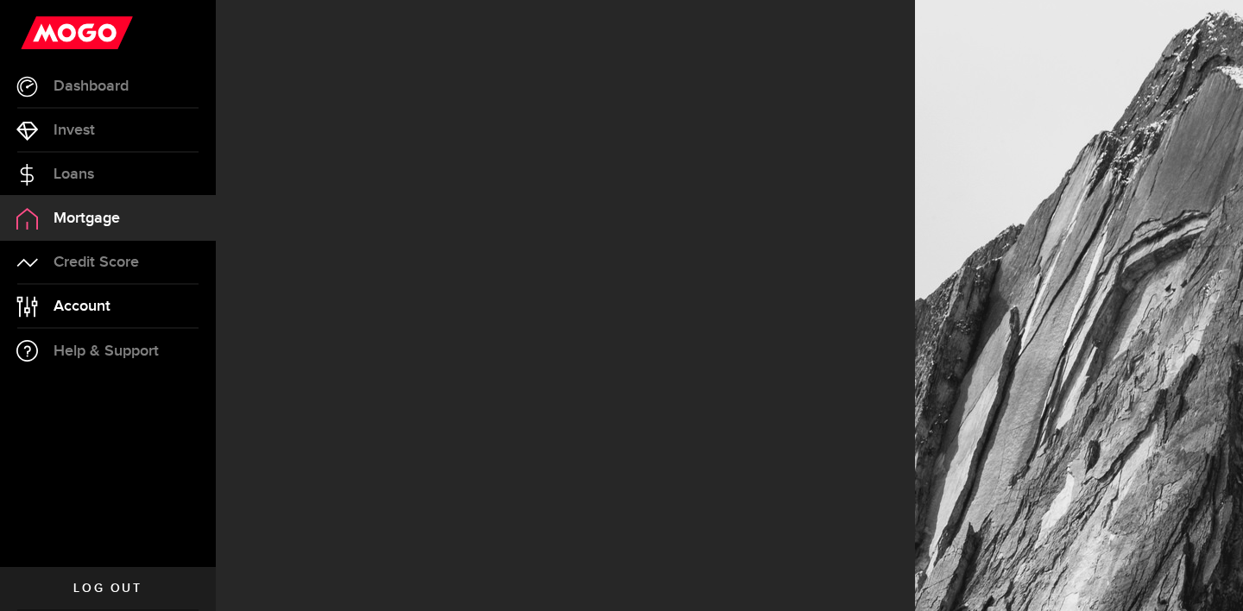
click at [86, 309] on span "Account" at bounding box center [82, 307] width 57 height 16
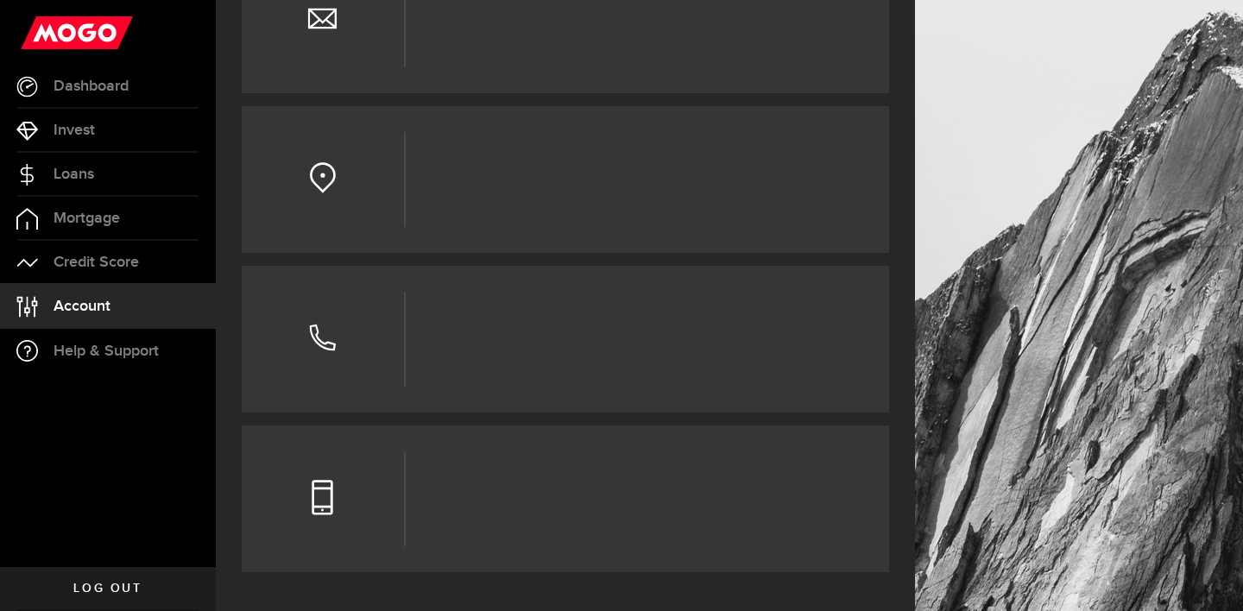
scroll to position [120, 0]
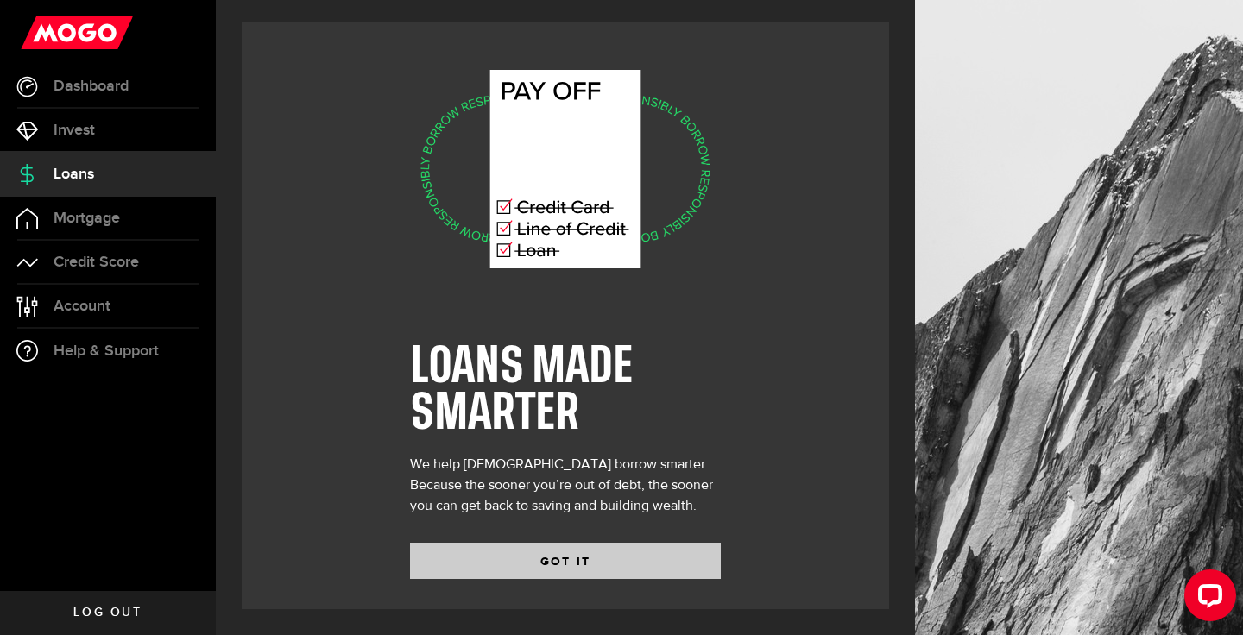
click at [450, 557] on button "GOT IT" at bounding box center [565, 561] width 311 height 36
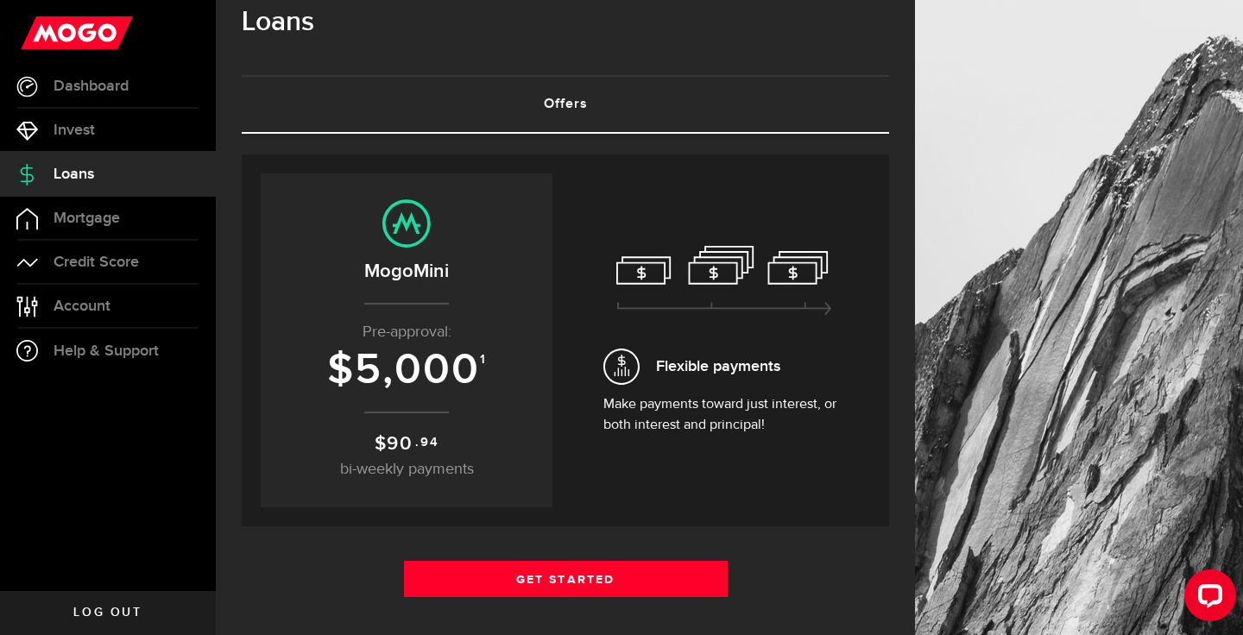
scroll to position [36, 0]
